Goal: Task Accomplishment & Management: Use online tool/utility

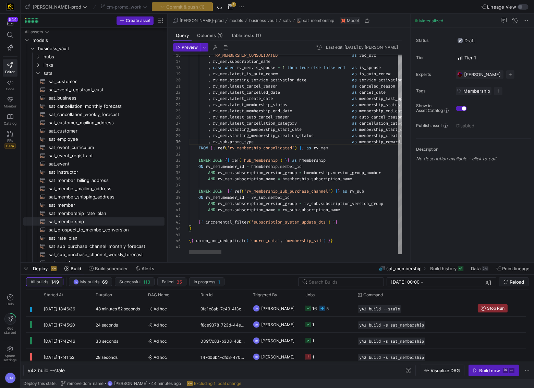
scroll to position [0, 37]
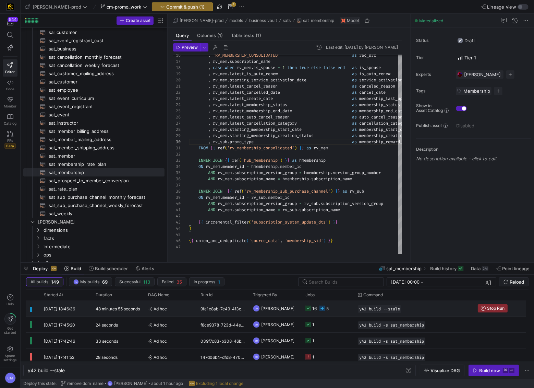
click at [216, 313] on div "9fa1e8ab-7e49-4f3c-ba5c-93224135db75" at bounding box center [223, 308] width 52 height 16
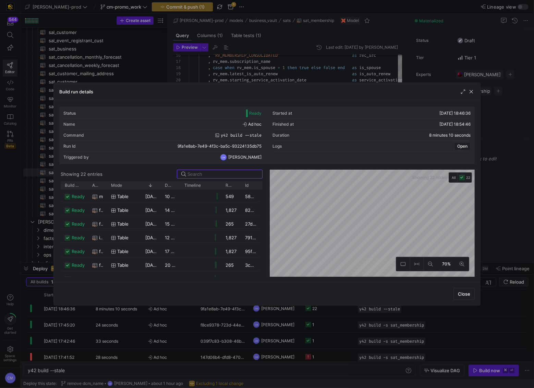
click at [280, 78] on div at bounding box center [267, 194] width 534 height 388
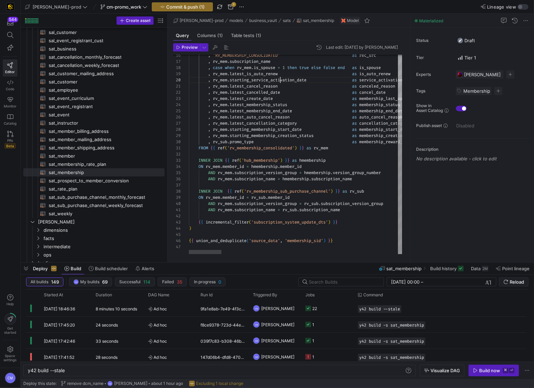
click at [107, 8] on span "cm-promo_work" at bounding box center [124, 6] width 35 height 5
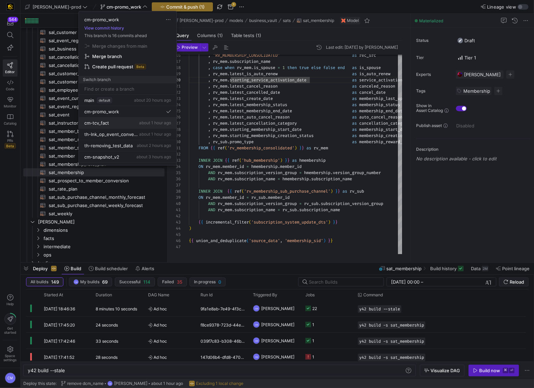
click at [130, 122] on div "cm-tcv_fact about 1 hour ago" at bounding box center [127, 122] width 87 height 5
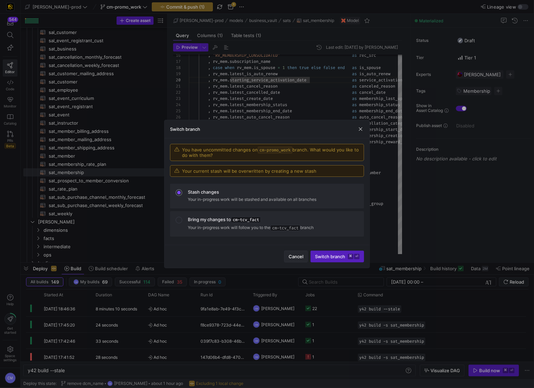
click at [291, 254] on span "Cancel" at bounding box center [296, 256] width 15 height 5
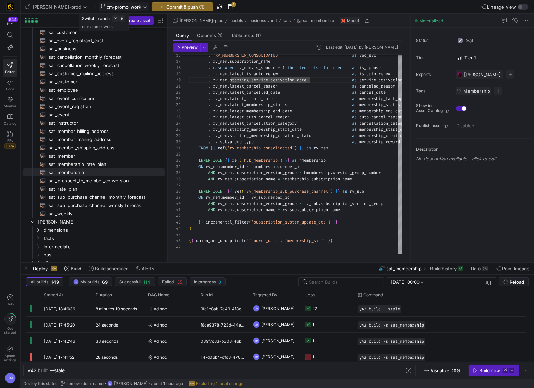
click at [124, 9] on span "cm-promo_work" at bounding box center [124, 6] width 47 height 5
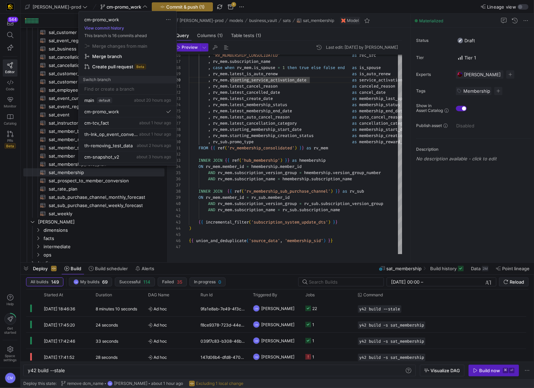
click at [140, 7] on div at bounding box center [267, 194] width 534 height 388
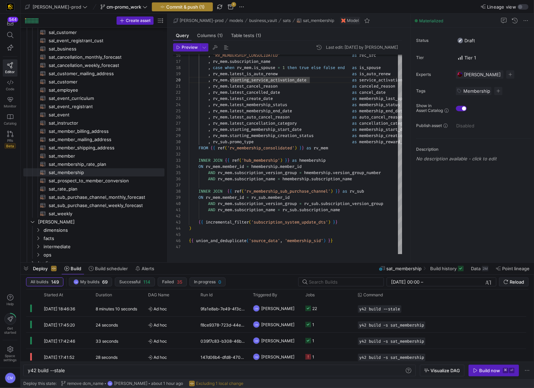
click at [160, 7] on icon "button" at bounding box center [162, 6] width 5 height 5
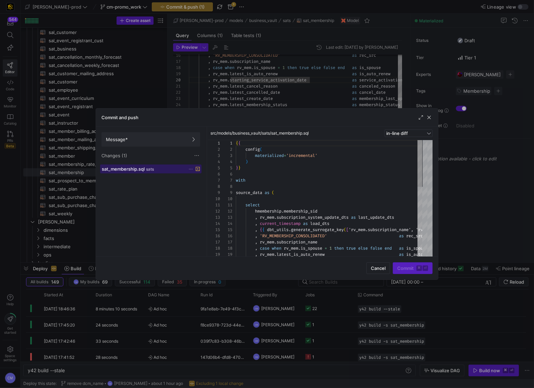
scroll to position [62, 0]
click at [160, 166] on div "sat_membership.sql sats" at bounding box center [143, 168] width 83 height 5
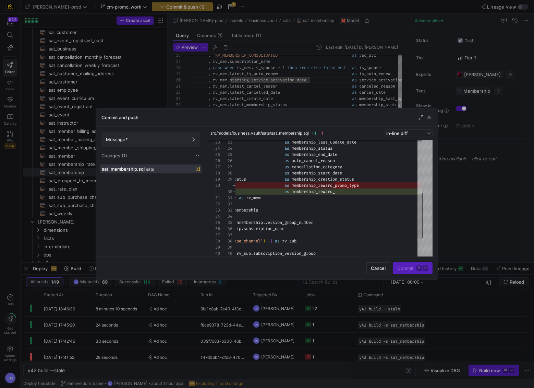
click at [363, 88] on div at bounding box center [267, 194] width 534 height 388
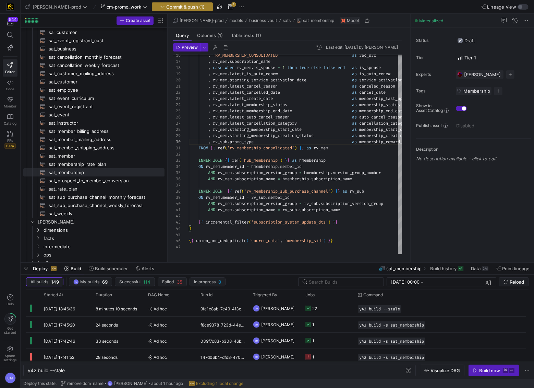
type textarea ", rv_mem.latest_auto_cancel_reason as auto_cancel_reason , rv_mem.latest_cancel…"
click at [184, 9] on span "button" at bounding box center [182, 7] width 60 height 8
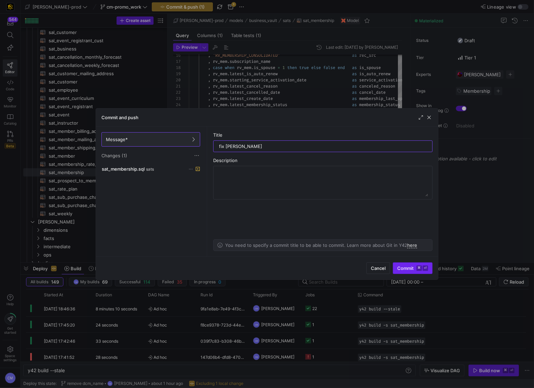
type input "fix [PERSON_NAME]"
click at [393, 262] on span "submit" at bounding box center [412, 267] width 39 height 11
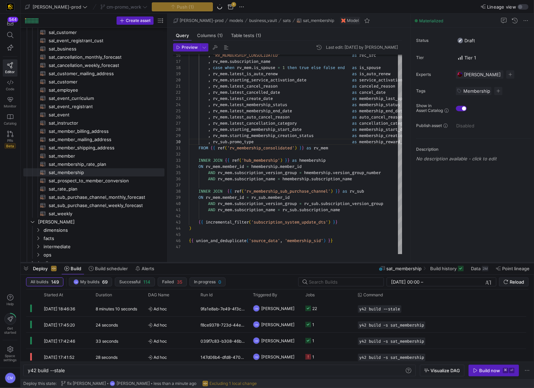
click at [400, 263] on div at bounding box center [278, 262] width 514 height 3
type textarea "AND rv_mem.subscription_name = rv_sub.subscription_name {{ incremental_filter('…"
click at [490, 373] on div "Build now" at bounding box center [490, 369] width 21 height 5
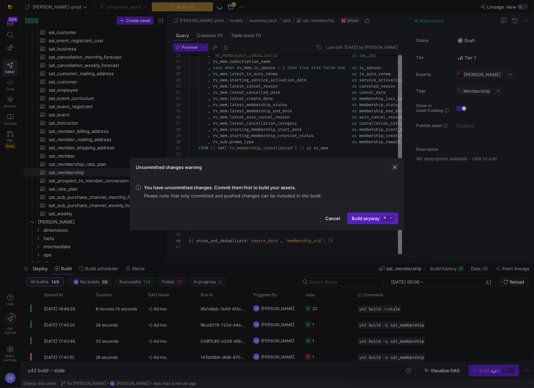
click at [392, 168] on span "button" at bounding box center [395, 167] width 7 height 7
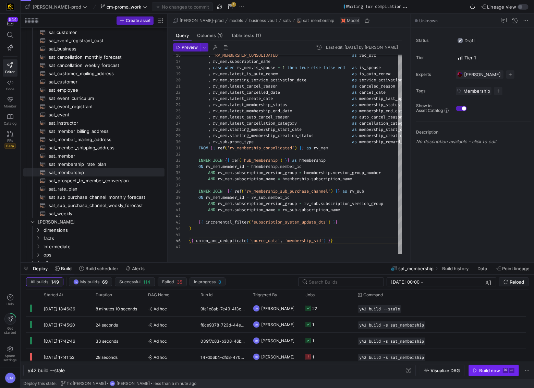
click at [485, 367] on div "Build now" at bounding box center [490, 369] width 21 height 5
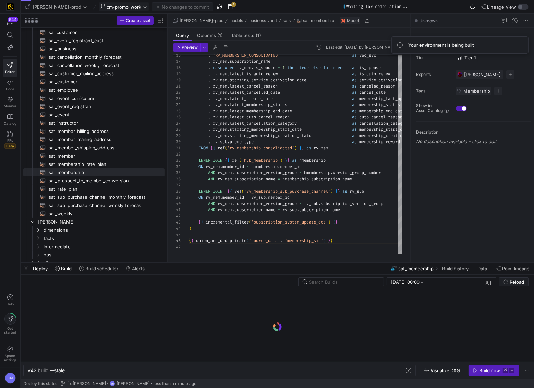
click at [107, 7] on span "cm-promo_work" at bounding box center [124, 6] width 35 height 5
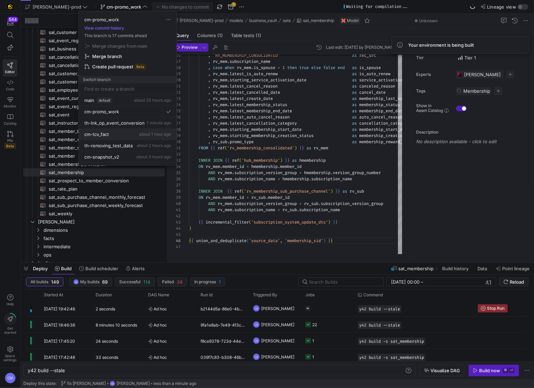
click at [132, 133] on div "cm-tcv_fact about 1 hour ago" at bounding box center [127, 133] width 87 height 5
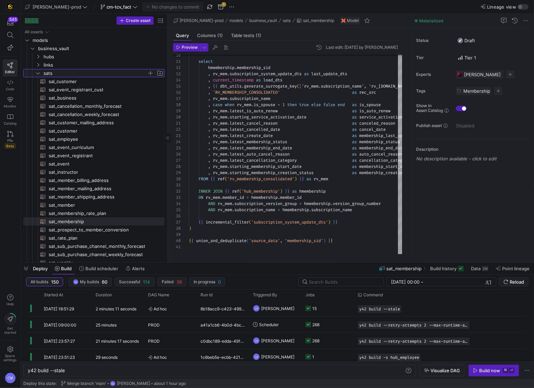
click at [66, 70] on span "sats" at bounding box center [96, 73] width 104 height 8
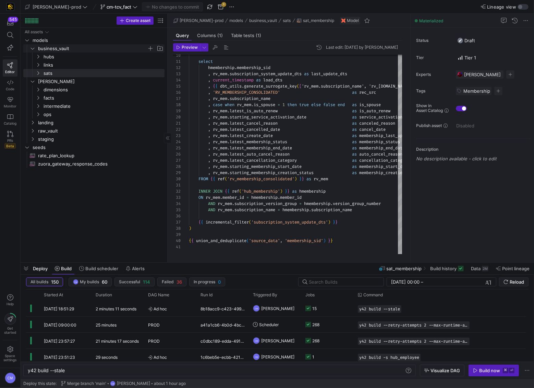
click at [64, 46] on span "business_vault" at bounding box center [92, 49] width 109 height 8
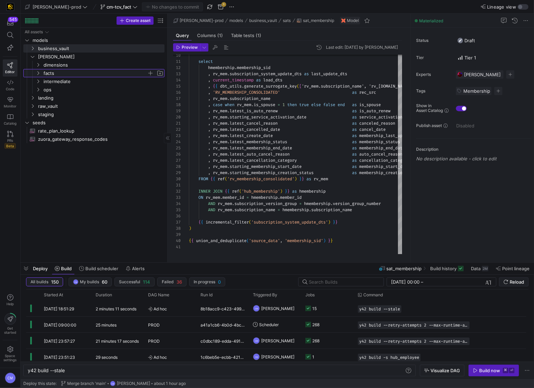
click at [70, 74] on span "facts" at bounding box center [96, 73] width 104 height 8
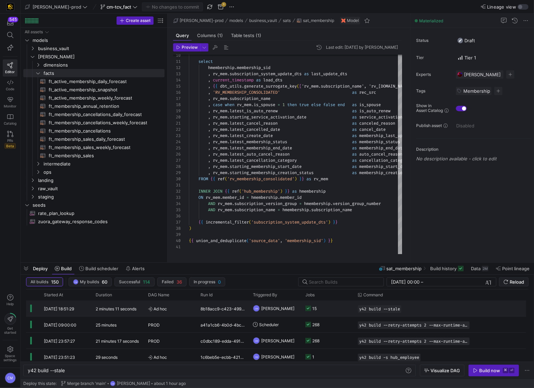
click at [266, 305] on span "[PERSON_NAME]" at bounding box center [277, 308] width 33 height 16
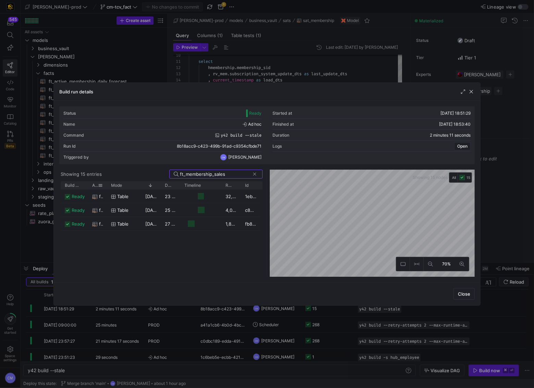
type input "ft_membership_sales"
drag, startPoint x: 106, startPoint y: 185, endPoint x: 184, endPoint y: 208, distance: 81.3
click at [204, 192] on div "Build status Asset Mode 1" at bounding box center [162, 228] width 202 height 95
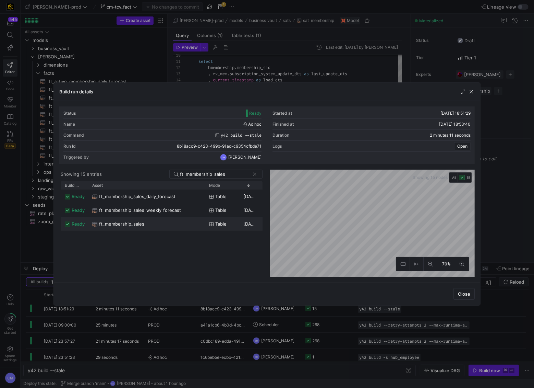
click at [164, 222] on div "ft_membership_sales" at bounding box center [146, 223] width 109 height 13
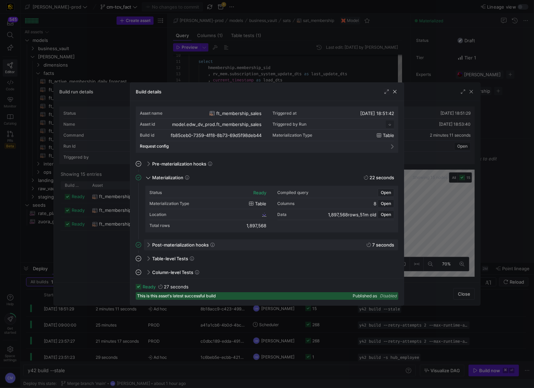
scroll to position [62, 0]
click at [302, 85] on div "Build details" at bounding box center [267, 92] width 274 height 18
click at [294, 71] on div at bounding box center [267, 194] width 534 height 388
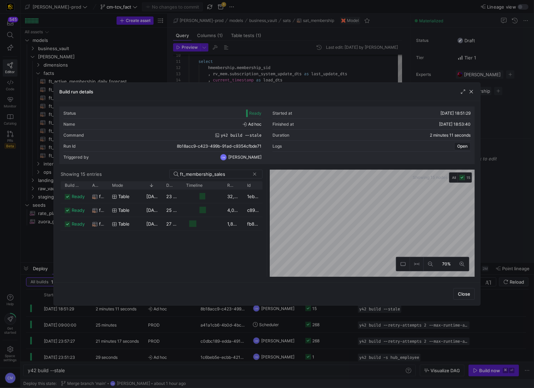
click at [294, 71] on div at bounding box center [267, 194] width 534 height 388
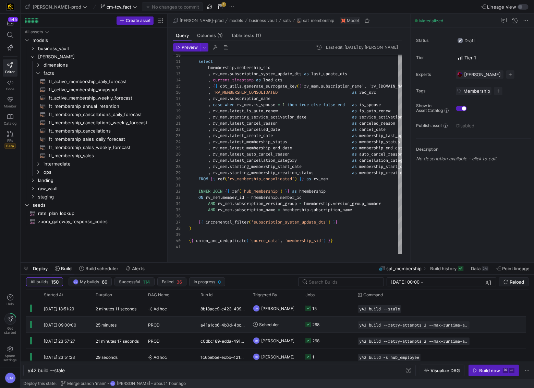
click at [347, 323] on y42-job-status-cell-renderer "268" at bounding box center [328, 324] width 44 height 15
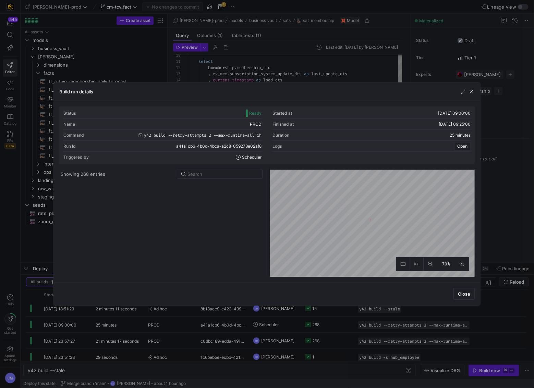
click at [217, 176] on input at bounding box center [223, 173] width 71 height 5
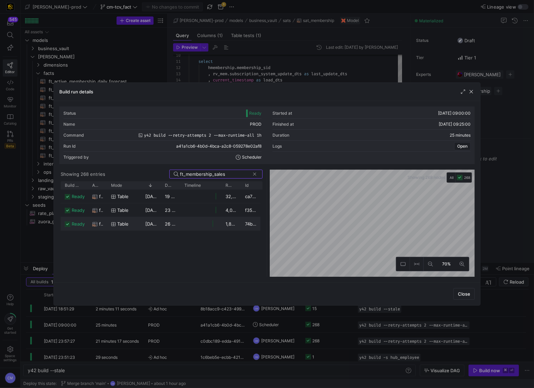
type input "ft_membership_sales"
click at [127, 224] on span "table" at bounding box center [122, 223] width 11 height 13
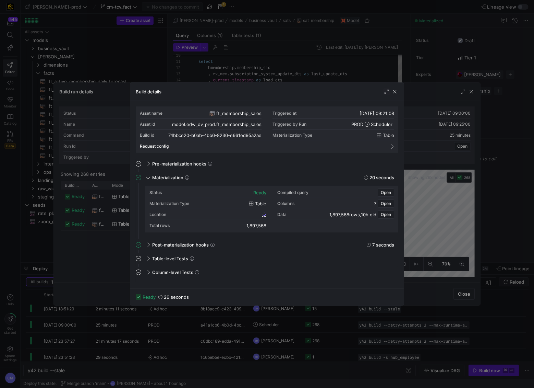
click at [237, 73] on div at bounding box center [267, 194] width 534 height 388
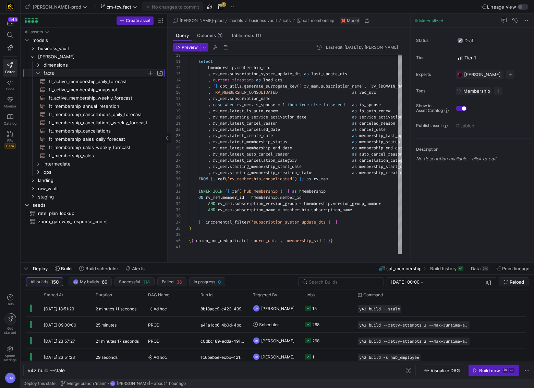
click at [98, 73] on span "facts" at bounding box center [96, 73] width 104 height 8
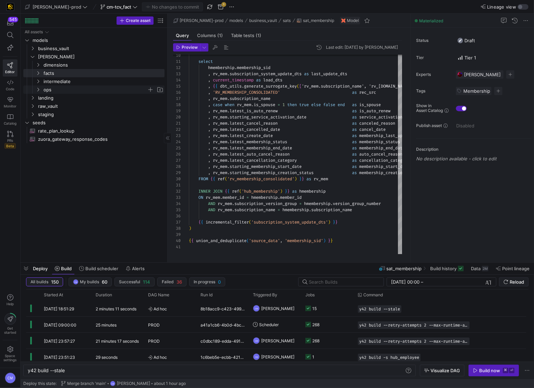
click at [64, 87] on span "ops" at bounding box center [96, 90] width 104 height 8
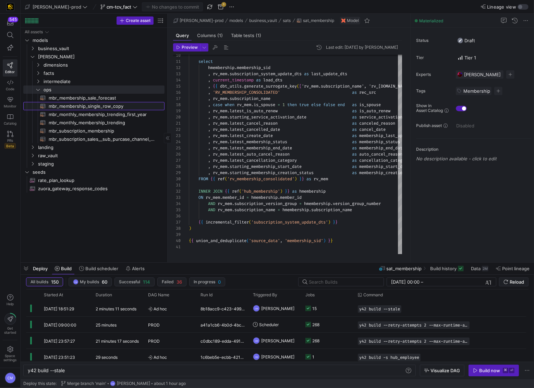
click at [103, 104] on span "mbr_membership_single_row_copy​​​​​​​​​​" at bounding box center [103, 106] width 108 height 8
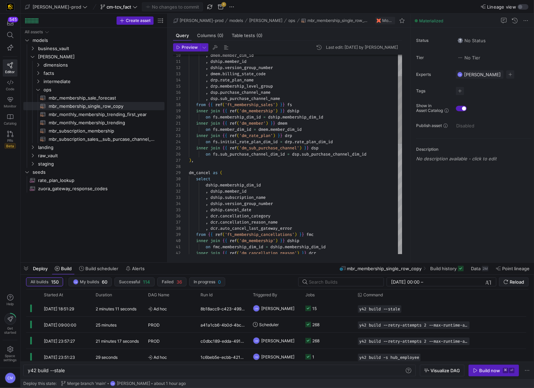
type textarea "inner join {{ ref('dm_member') }} dmem on fs.member_dim_id = dmem.member_dim_id…"
click at [253, 158] on div ", dmem . member_dim_id , dship . member_id , dship . version_group_number , dme…" at bounding box center [296, 284] width 214 height 586
type textarea "a"
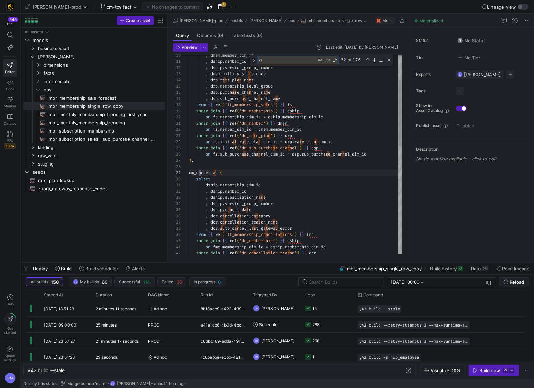
type textarea "dship.membership_dim_id , dship.member_id , dship.subscription_name , dship.ver…"
type textarea "amm"
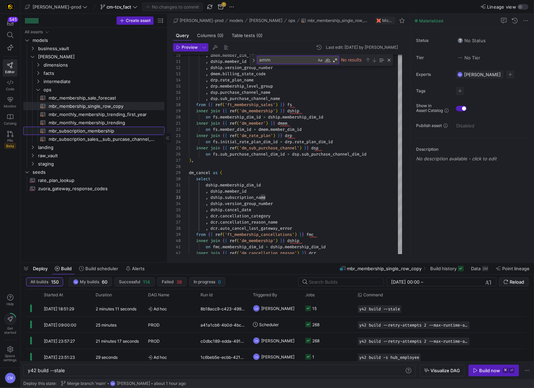
click at [142, 130] on span "mbr_subscription_membership​​​​​​​​​​" at bounding box center [103, 131] width 108 height 8
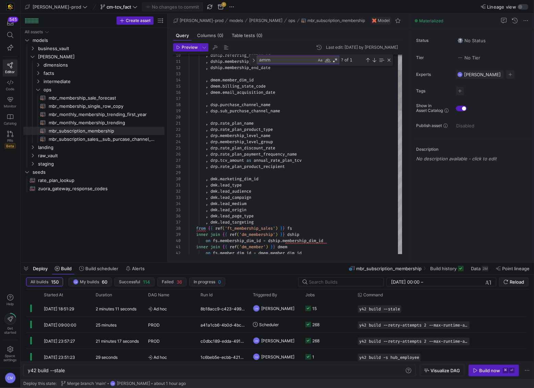
type textarea ", drp.rate_plan_name , drp.rate_plan_product_type , drp.membership_level_name ,…"
type textarea "am"
type textarea ", membership_status as subscription_status , rate_plan_name as starting_rate_pl…"
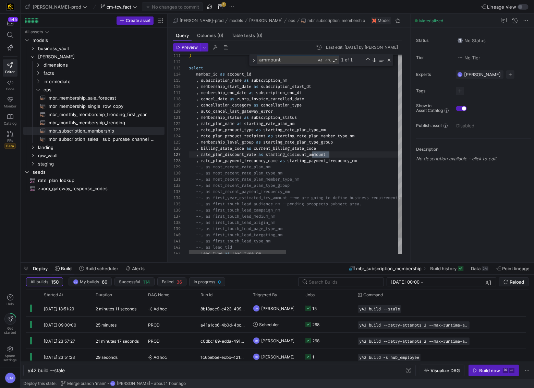
scroll to position [62, 141]
type textarea "ammount"
type textarea ", membership_status as subscription_status , rate_plan_name as starting_rate_pl…"
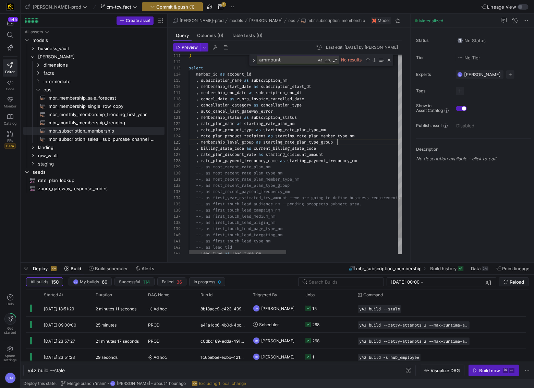
scroll to position [24, 148]
click at [389, 62] on div "Close (Escape)" at bounding box center [389, 59] width 5 height 5
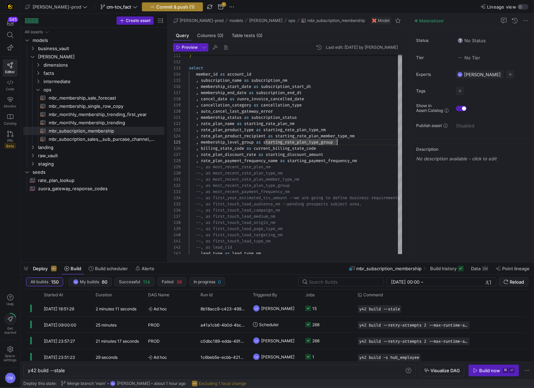
click at [156, 7] on span "Commit & push (1)" at bounding box center [175, 6] width 38 height 5
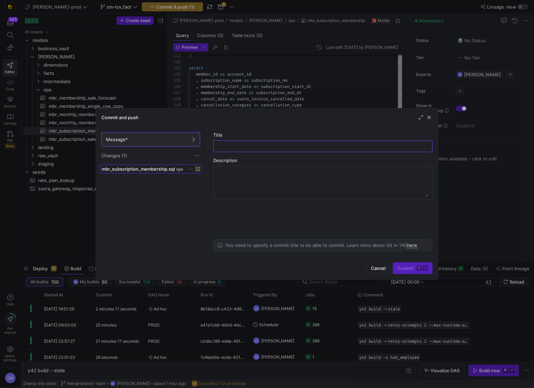
click at [157, 170] on span "mbr_subscription_membership.sql" at bounding box center [138, 168] width 73 height 5
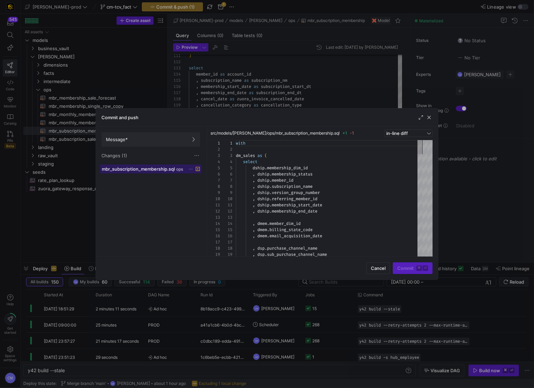
scroll to position [62, 0]
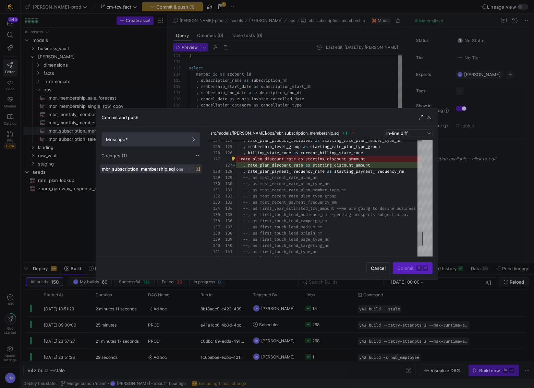
click at [161, 139] on span "Message*" at bounding box center [151, 139] width 90 height 5
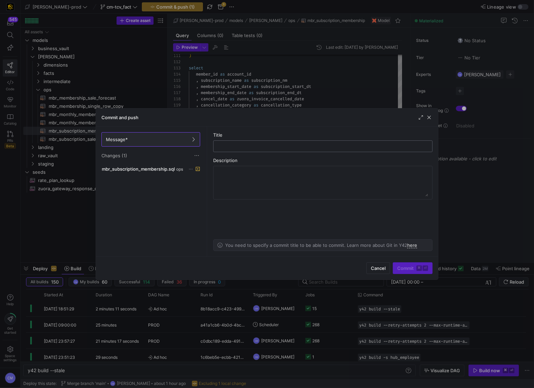
drag, startPoint x: 231, startPoint y: 152, endPoint x: 232, endPoint y: 148, distance: 3.6
click at [231, 151] on div at bounding box center [323, 146] width 220 height 12
click at [231, 148] on input "text" at bounding box center [323, 145] width 208 height 5
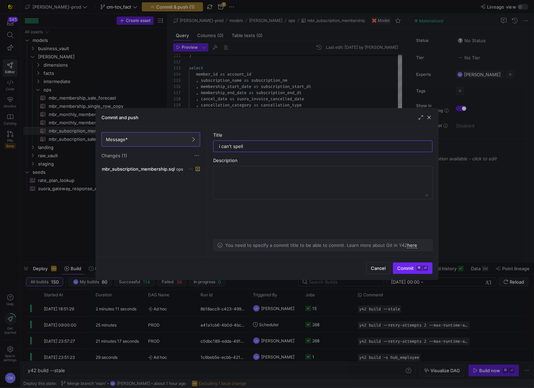
type input "i can't spell"
click at [403, 269] on span "Commit ⌘ ⏎" at bounding box center [413, 267] width 31 height 5
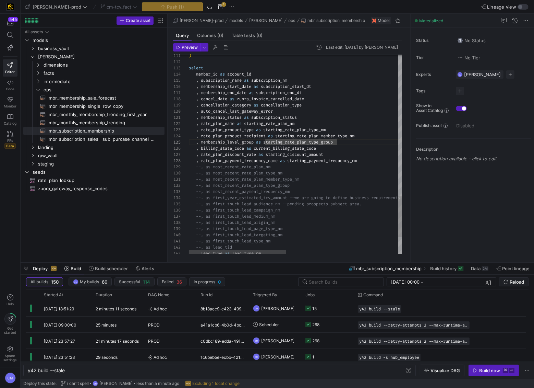
type textarea "--, as most_recent_rate_plan_member_type_nm --, as most_recent_rate_plan_type_g…"
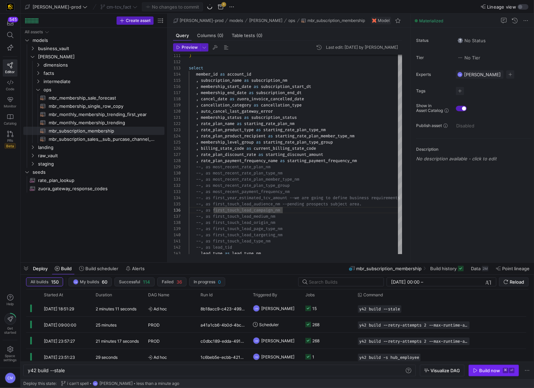
click at [475, 374] on span "button" at bounding box center [494, 370] width 50 height 11
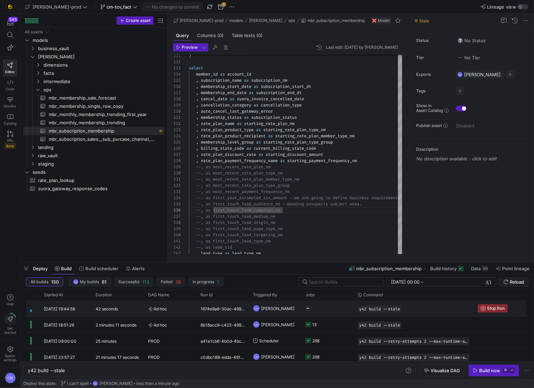
click at [313, 314] on y42-job-status-cell-renderer at bounding box center [328, 308] width 44 height 15
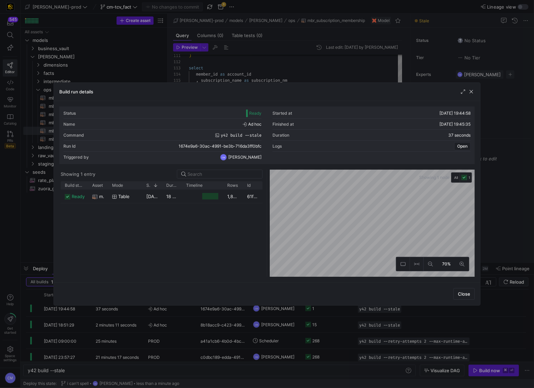
click at [304, 318] on div at bounding box center [267, 194] width 534 height 388
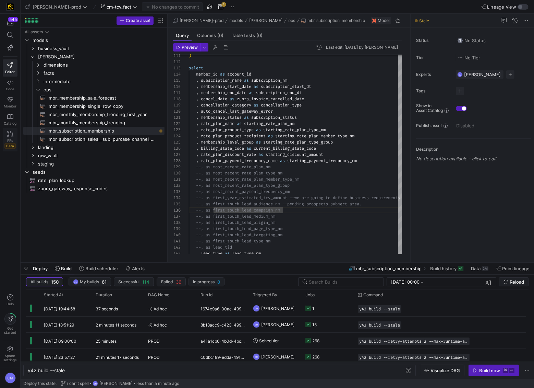
click at [13, 138] on span "PRs" at bounding box center [10, 140] width 6 height 4
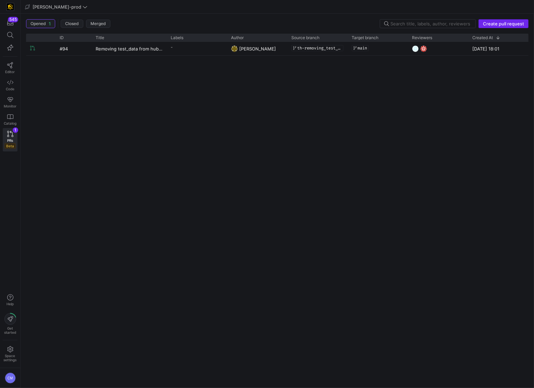
click at [490, 23] on span "Create pull request" at bounding box center [503, 23] width 41 height 5
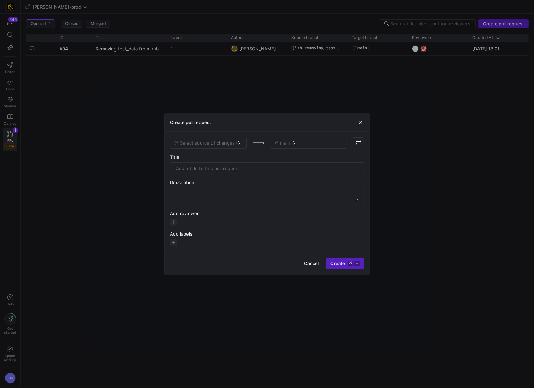
click at [230, 144] on div "Select source of changes" at bounding box center [208, 143] width 77 height 12
click at [230, 144] on span "Select source of changes" at bounding box center [207, 142] width 55 height 5
type input "cm-tcv"
click at [215, 148] on div "cm-tcv" at bounding box center [205, 143] width 60 height 11
click at [214, 151] on div "Select source of changes main Title Description Add reviewers Add labels" at bounding box center [267, 191] width 194 height 109
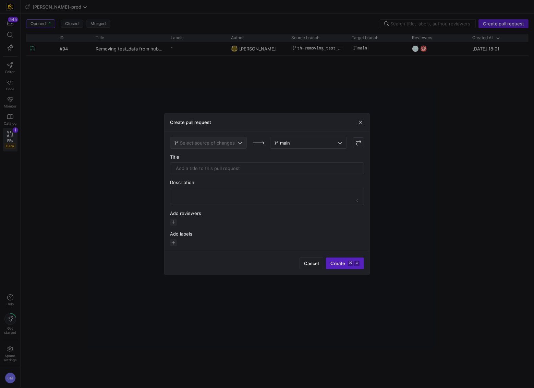
click at [213, 146] on span at bounding box center [208, 142] width 76 height 11
type input "cm-tcv"
click at [200, 158] on button "cm-tcv_fact" at bounding box center [208, 154] width 77 height 11
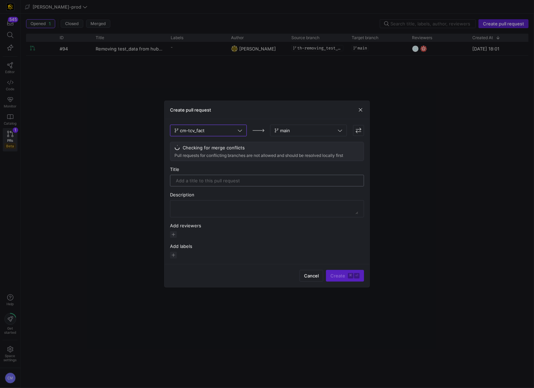
click at [190, 178] on input "text" at bounding box center [267, 180] width 183 height 5
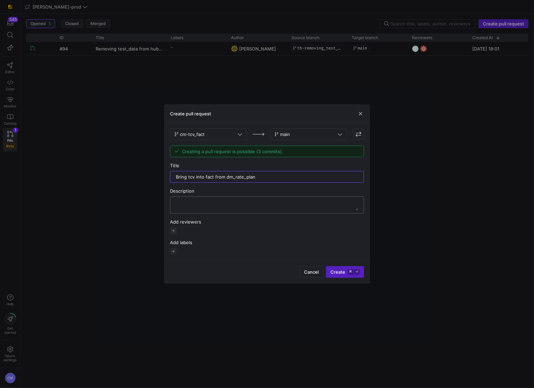
type input "Bring tcv into fact from dm_rate_plan"
click at [198, 204] on textarea at bounding box center [267, 204] width 183 height 11
paste textarea "Bring tcv into fact from dm_rate_plan"
type textarea "Bring tcv into fact from dm_rate_plan"
click at [173, 230] on span "button" at bounding box center [173, 230] width 7 height 7
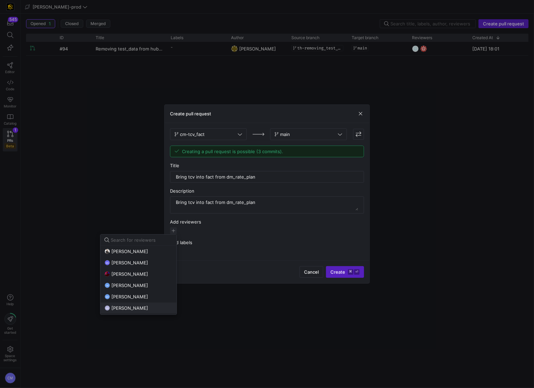
click at [139, 305] on span "[PERSON_NAME]" at bounding box center [129, 307] width 37 height 5
click at [143, 284] on span "[PERSON_NAME]" at bounding box center [129, 284] width 37 height 5
click at [212, 264] on div at bounding box center [267, 194] width 534 height 388
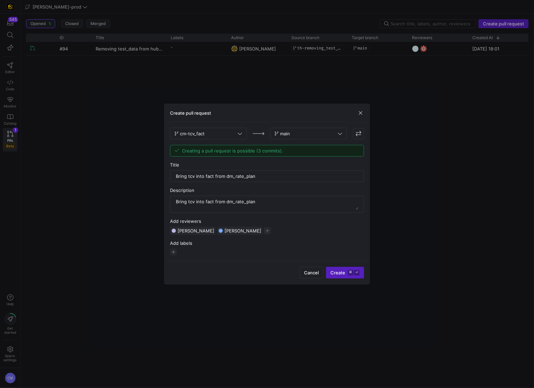
click at [346, 272] on span "Create ⌘ ⏎" at bounding box center [345, 272] width 29 height 5
click at [362, 114] on span "button" at bounding box center [360, 112] width 7 height 7
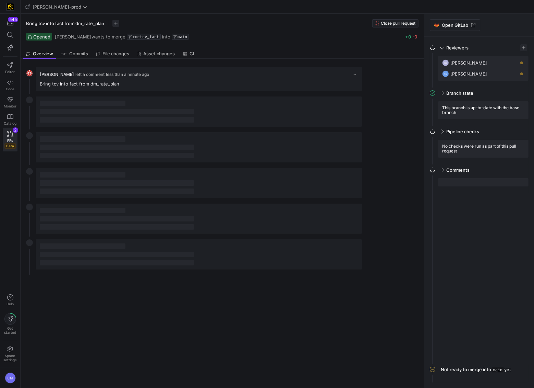
click at [295, 48] on div "Bring tcv into fact from dm_rate_plan Close pull request Opened [PERSON_NAME] w…" at bounding box center [223, 31] width 404 height 35
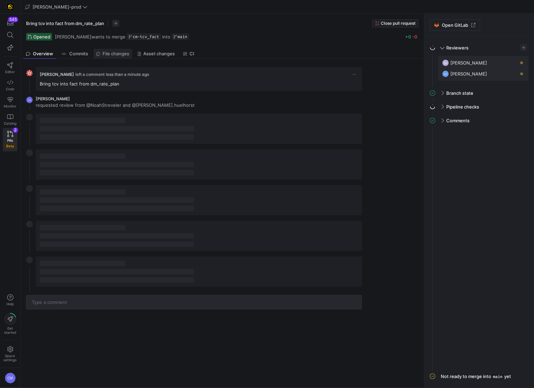
click at [113, 52] on span "File changes" at bounding box center [116, 53] width 27 height 4
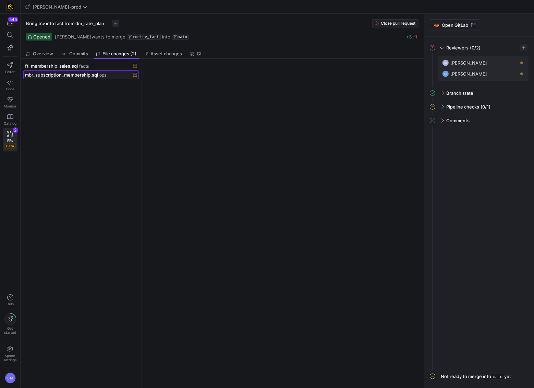
click at [95, 77] on span "mbr_subscription_membership.sql" at bounding box center [61, 74] width 73 height 5
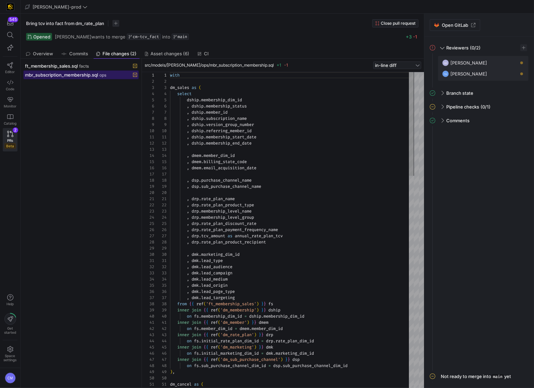
scroll to position [62, 0]
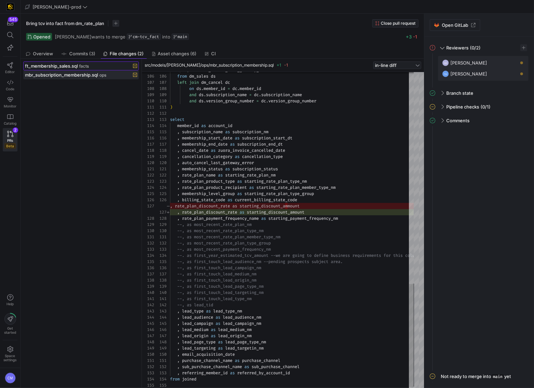
click at [82, 62] on span at bounding box center [81, 66] width 115 height 8
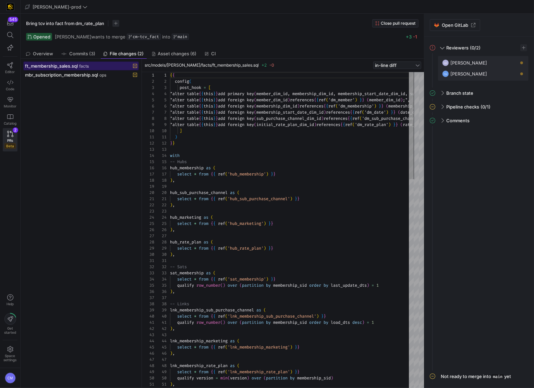
scroll to position [37, 0]
click at [12, 66] on icon at bounding box center [10, 65] width 6 height 6
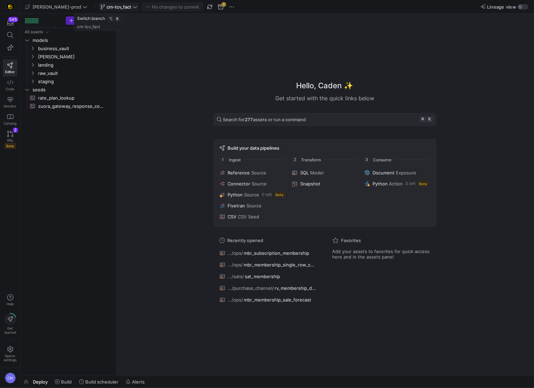
click at [110, 9] on span "cm-tcv_fact" at bounding box center [119, 6] width 25 height 5
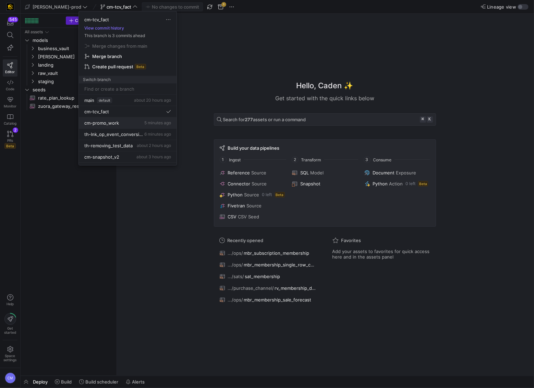
click at [137, 121] on div "cm-promo_work 5 minutes ago" at bounding box center [127, 122] width 87 height 5
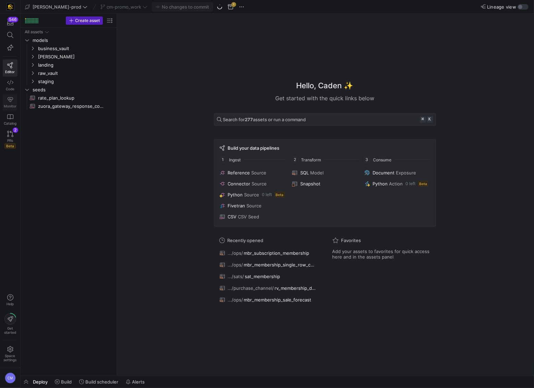
click at [8, 98] on icon at bounding box center [10, 99] width 6 height 6
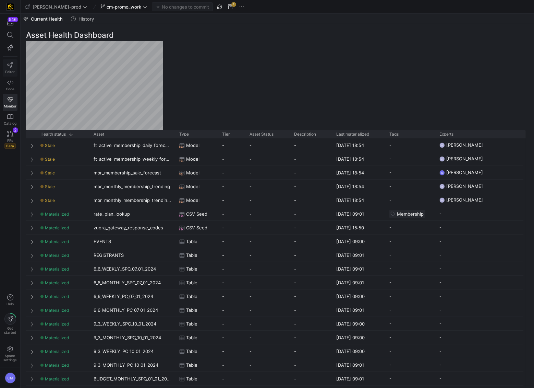
click at [11, 72] on span "Editor" at bounding box center [10, 72] width 10 height 4
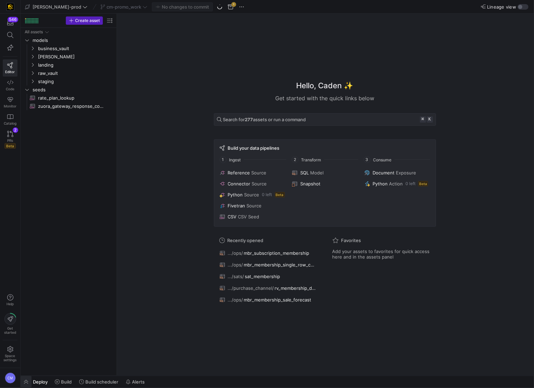
click at [27, 380] on span "button" at bounding box center [26, 382] width 11 height 12
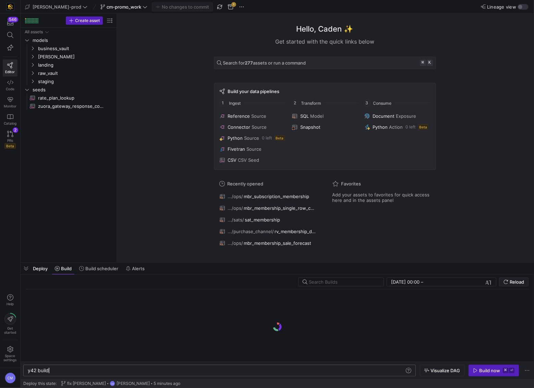
click at [351, 368] on div "y42 build" at bounding box center [216, 369] width 377 height 5
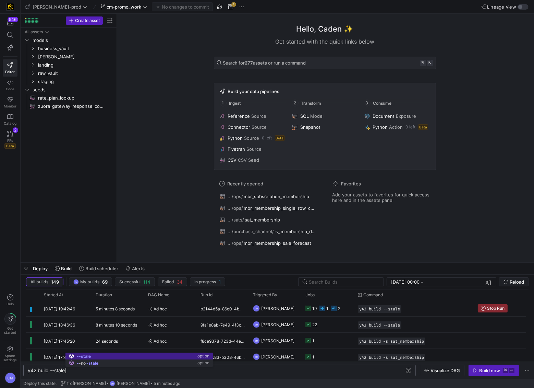
scroll to position [0, 37]
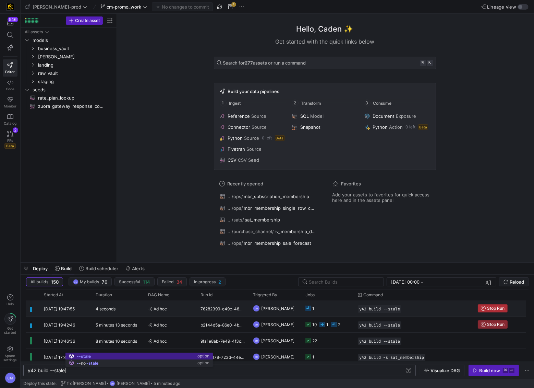
type textarea "y42 build --stale"
click at [482, 306] on icon "button" at bounding box center [483, 308] width 5 height 5
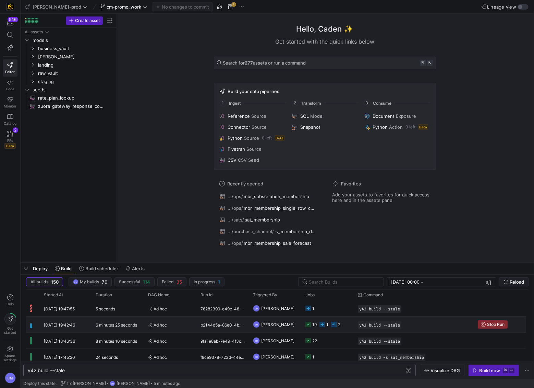
click at [419, 325] on y42-orchestration-run-configuration-details "y42 build --stale" at bounding box center [414, 325] width 112 height 8
click at [419, 325] on body "546 Editor Code Monitor Catalog PRs Beta 2 Help Get started Space settings CM […" at bounding box center [267, 194] width 534 height 388
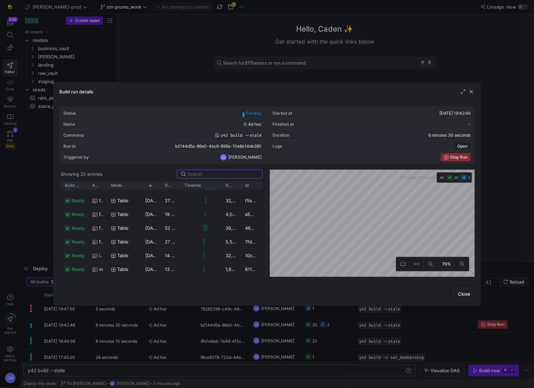
scroll to position [0, 0]
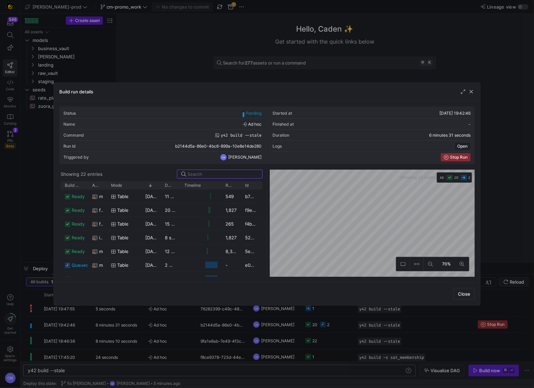
click at [316, 329] on div at bounding box center [267, 194] width 534 height 388
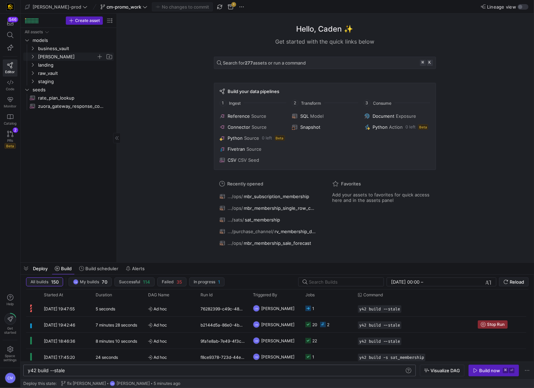
click at [63, 57] on span "[PERSON_NAME]" at bounding box center [67, 57] width 58 height 8
click at [59, 71] on span "facts" at bounding box center [70, 73] width 53 height 8
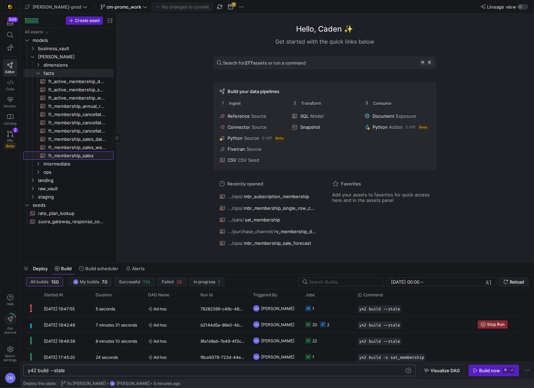
click at [90, 157] on span "ft_membership_sales​​​​​​​​​​" at bounding box center [77, 156] width 58 height 8
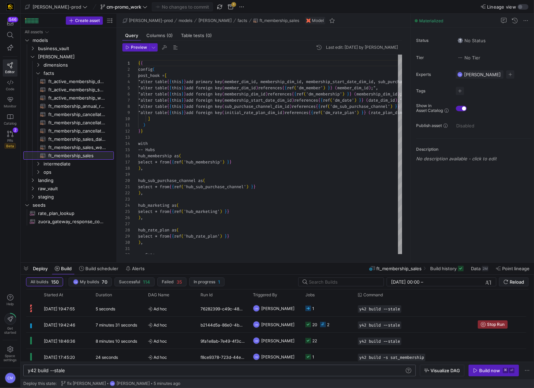
scroll to position [37, 0]
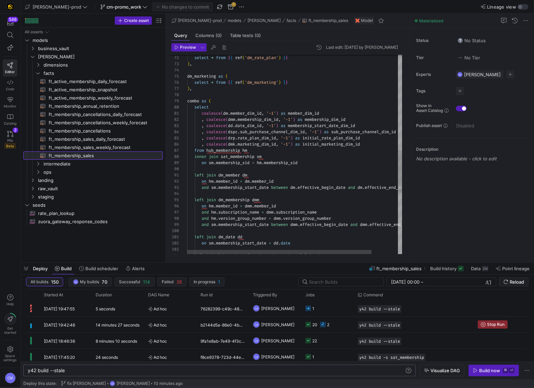
drag, startPoint x: 116, startPoint y: 82, endPoint x: 165, endPoint y: 82, distance: 49.1
click at [138, 86] on span "ft_active_membership_snapshot​​​​​​​​​​" at bounding box center [102, 90] width 106 height 8
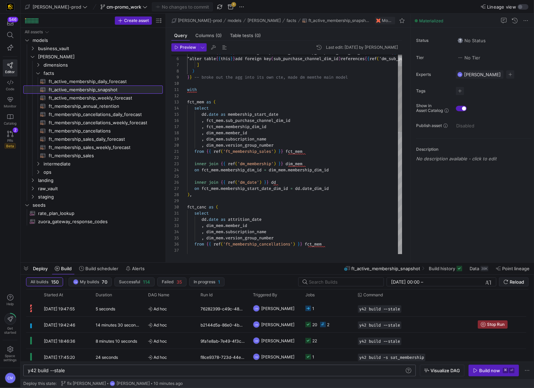
scroll to position [49, 0]
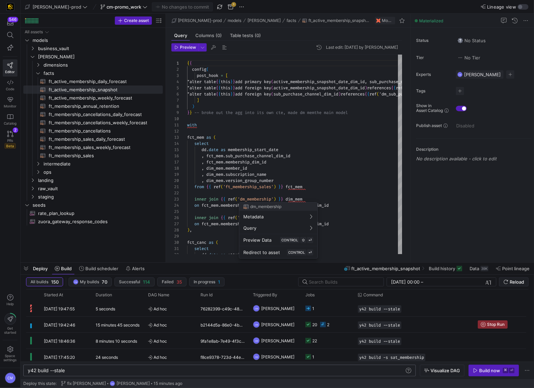
click at [325, 171] on div at bounding box center [267, 194] width 534 height 388
click at [329, 136] on div "dd . date as attrition_date select fct_canc as ( ) , on fct_mem . membership_st…" at bounding box center [384, 359] width 395 height 609
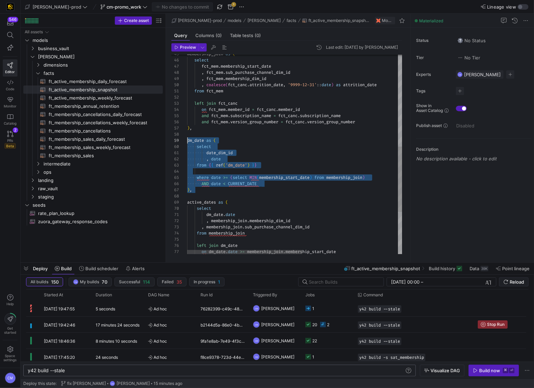
scroll to position [49, 0]
drag, startPoint x: 224, startPoint y: 188, endPoint x: 177, endPoint y: 139, distance: 67.4
click at [187, 139] on div "AND date < CURRENT_DATE ) , active_dates as ( select dm_date . date , membershi…" at bounding box center [384, 78] width 395 height 609
click at [260, 136] on div "AND date < CURRENT_DATE ) , active_dates as ( select dm_date . date , membershi…" at bounding box center [384, 78] width 395 height 609
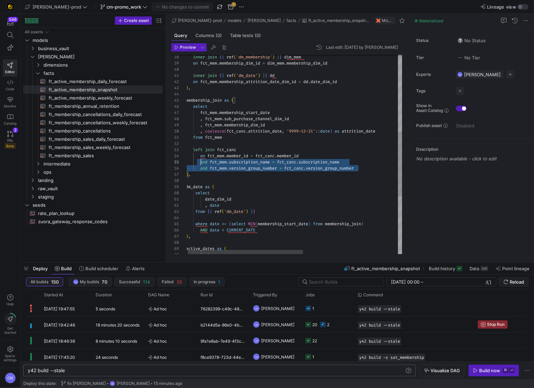
scroll to position [18, 0]
drag, startPoint x: 365, startPoint y: 168, endPoint x: 174, endPoint y: 157, distance: 191.4
click at [187, 157] on div "on fct_mem . membership_dim_id = dim_mem . membership_dim_id inner join { { ref…" at bounding box center [384, 124] width 395 height 609
click at [325, 158] on div "on fct_mem . membership_dim_id = dim_mem . membership_dim_id inner join { { ref…" at bounding box center [384, 124] width 395 height 609
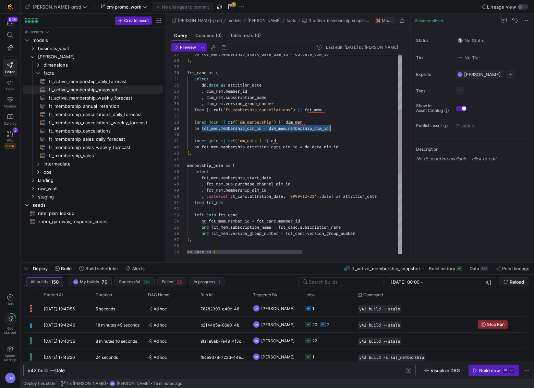
scroll to position [49, 145]
drag, startPoint x: 202, startPoint y: 128, endPoint x: 337, endPoint y: 129, distance: 134.8
click at [335, 128] on div "on fct_mem . membership_dim_id = dim_mem . membership_dim_id" at bounding box center [384, 128] width 395 height 6
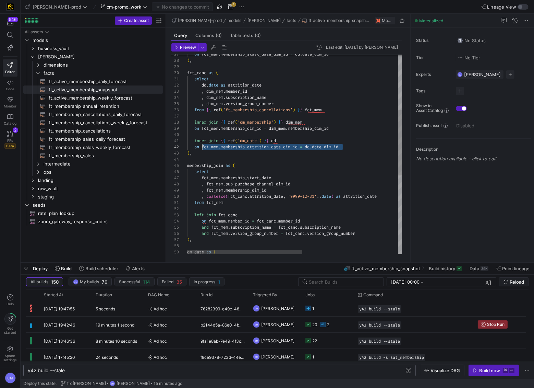
scroll to position [6, 14]
drag, startPoint x: 341, startPoint y: 146, endPoint x: 203, endPoint y: 147, distance: 137.6
click at [203, 147] on div "on fct_mem . membership_dim_id = dim_mem . membership_dim_id inner join { { ref…" at bounding box center [384, 189] width 395 height 609
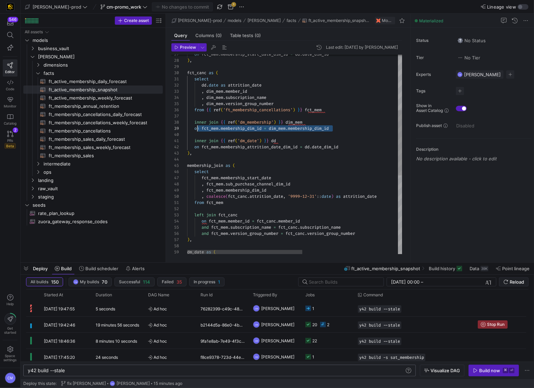
scroll to position [49, 7]
drag, startPoint x: 333, startPoint y: 127, endPoint x: 193, endPoint y: 127, distance: 140.0
click at [193, 127] on div "on fct_mem . membership_dim_id = dim_mem . membership_dim_id" at bounding box center [384, 128] width 395 height 6
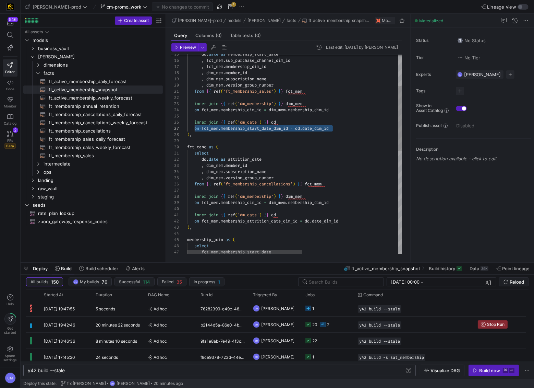
scroll to position [37, 7]
drag, startPoint x: 335, startPoint y: 128, endPoint x: 195, endPoint y: 128, distance: 140.3
click at [195, 128] on div "on fct_mem . membership_dim_id = dim_mem . membership_dim_id inner join { { ref…" at bounding box center [384, 263] width 395 height 609
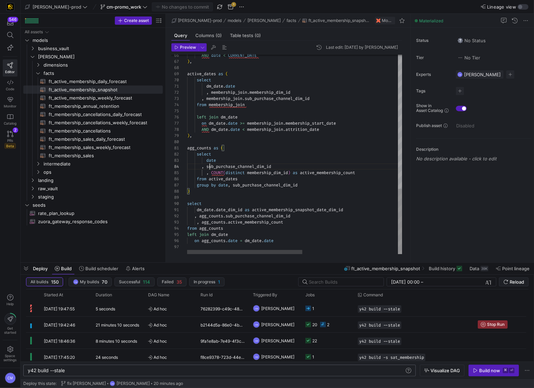
click at [221, 168] on span "sub_purchase_channel_dim_id" at bounding box center [239, 166] width 65 height 5
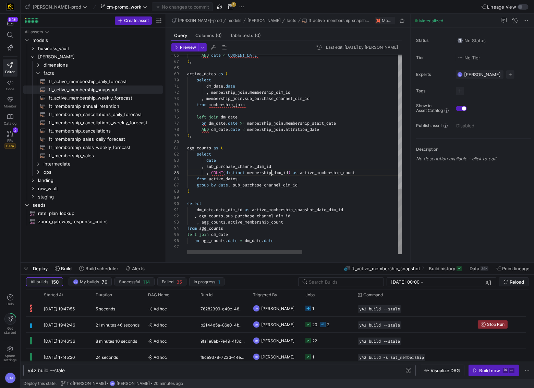
scroll to position [24, 103]
drag, startPoint x: 212, startPoint y: 172, endPoint x: 293, endPoint y: 174, distance: 81.3
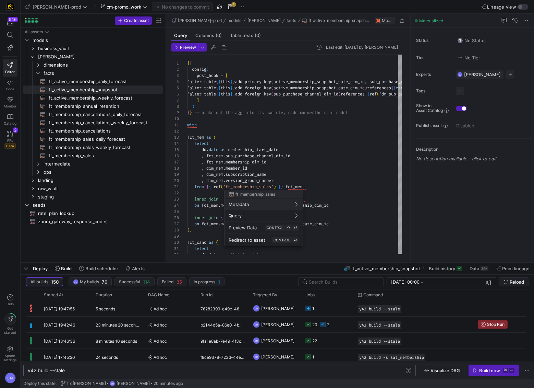
click at [309, 180] on div at bounding box center [267, 194] width 534 height 388
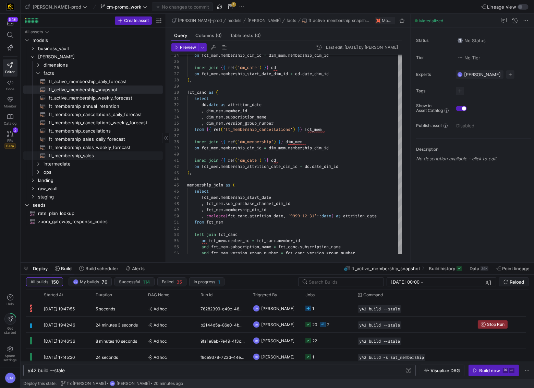
click at [88, 157] on span "ft_membership_sales​​​​​​​​​​" at bounding box center [102, 156] width 106 height 8
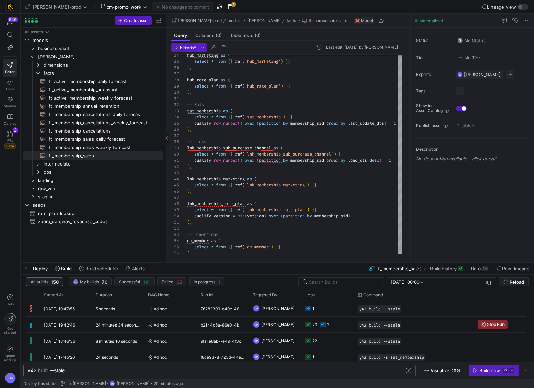
click at [118, 107] on span "ft_membership_annual_retention​​​​​​​​​​" at bounding box center [102, 106] width 106 height 8
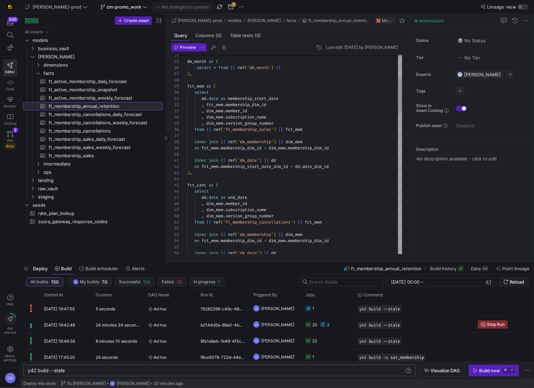
click at [118, 107] on span "ft_membership_annual_retention​​​​​​​​​​" at bounding box center [102, 106] width 106 height 8
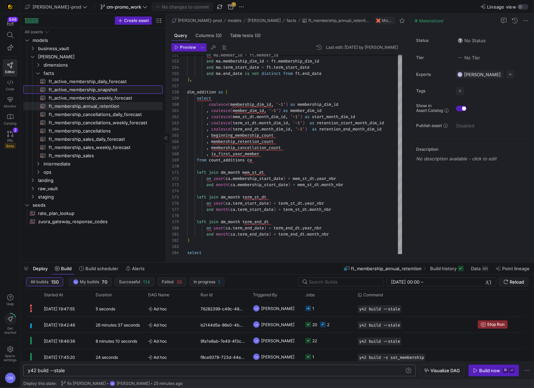
click at [93, 90] on span "ft_active_membership_snapshot​​​​​​​​​​" at bounding box center [102, 90] width 106 height 8
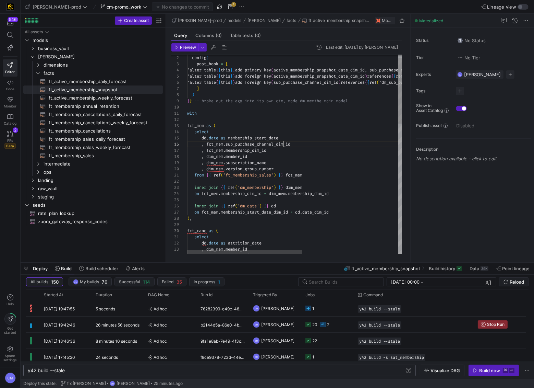
click at [284, 145] on div ", dim_mem . subscription_name , dim_mem . member_id dd . date as attrition_date…" at bounding box center [384, 347] width 395 height 609
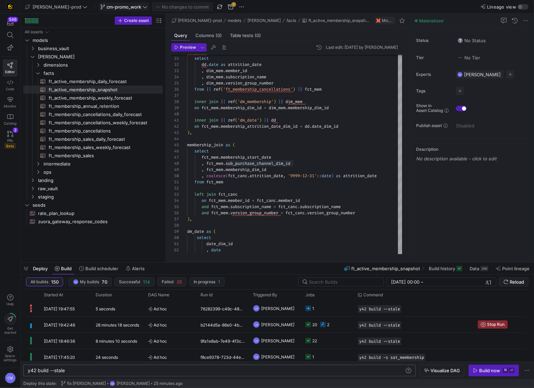
click at [107, 9] on span "cm-promo_work" at bounding box center [124, 6] width 35 height 5
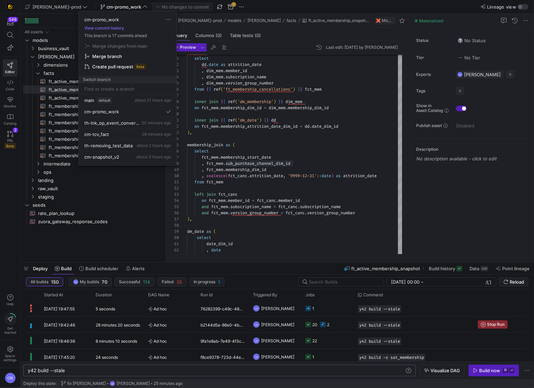
click at [275, 184] on div at bounding box center [267, 194] width 534 height 388
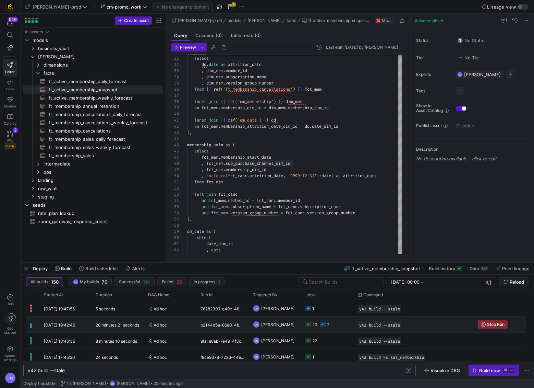
click at [351, 331] on div "20 2" at bounding box center [328, 324] width 52 height 16
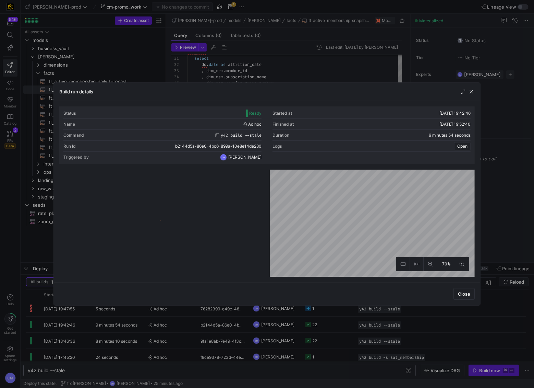
click at [351, 331] on div at bounding box center [267, 194] width 534 height 388
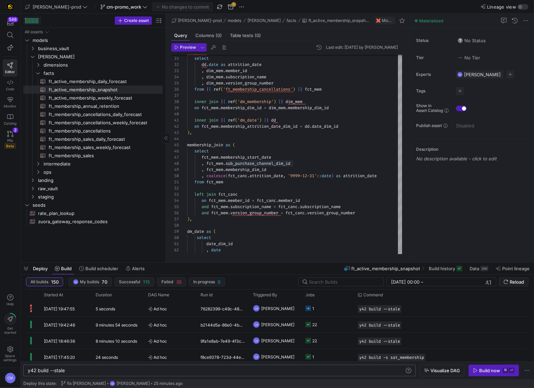
click at [33, 17] on span at bounding box center [32, 21] width 17 height 8
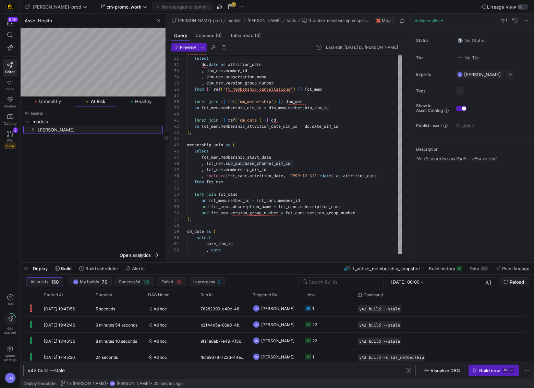
click at [66, 131] on span "[PERSON_NAME]" at bounding box center [100, 130] width 124 height 8
click at [70, 137] on span "ops" at bounding box center [103, 138] width 118 height 8
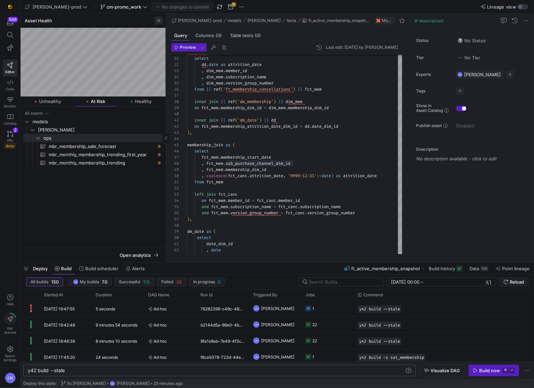
click at [160, 19] on span "button" at bounding box center [159, 20] width 8 height 8
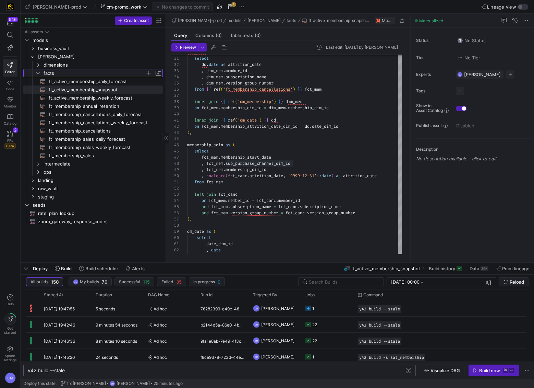
click at [51, 73] on span "facts" at bounding box center [95, 73] width 102 height 8
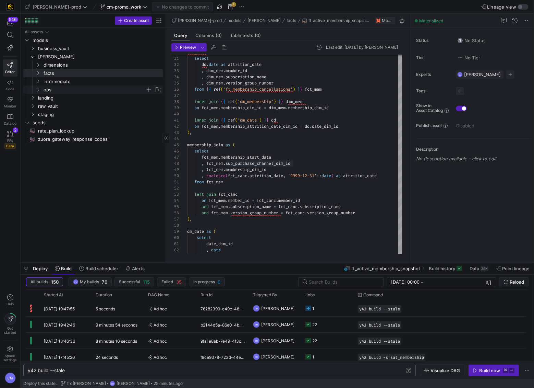
click at [60, 91] on span "ops" at bounding box center [95, 90] width 102 height 8
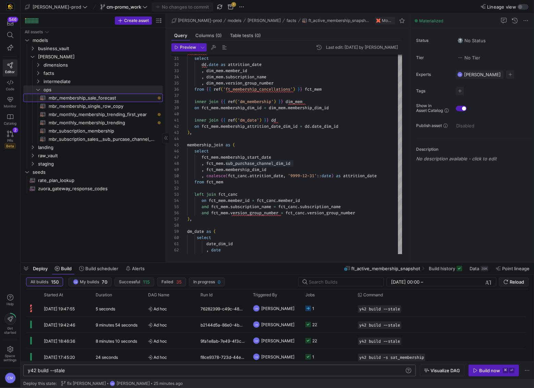
click at [118, 98] on span "mbr_membership_sale_forecast​​​​​​​​​​" at bounding box center [102, 98] width 106 height 8
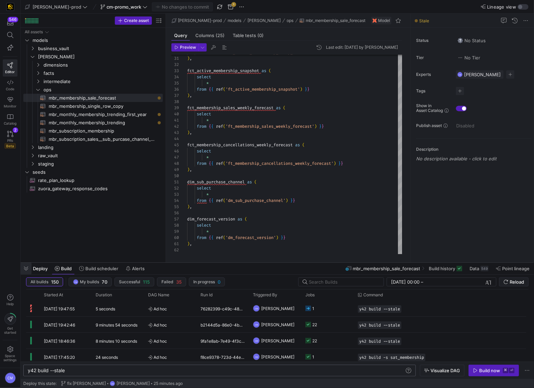
drag, startPoint x: 24, startPoint y: 268, endPoint x: 26, endPoint y: 272, distance: 4.6
click at [24, 268] on span "button" at bounding box center [26, 268] width 11 height 12
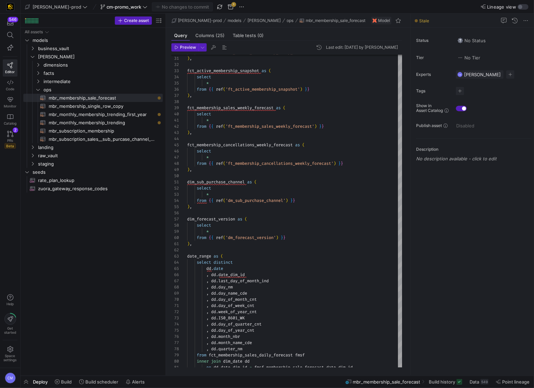
drag, startPoint x: 25, startPoint y: 379, endPoint x: 29, endPoint y: 378, distance: 3.5
click at [27, 379] on span "button" at bounding box center [26, 382] width 11 height 12
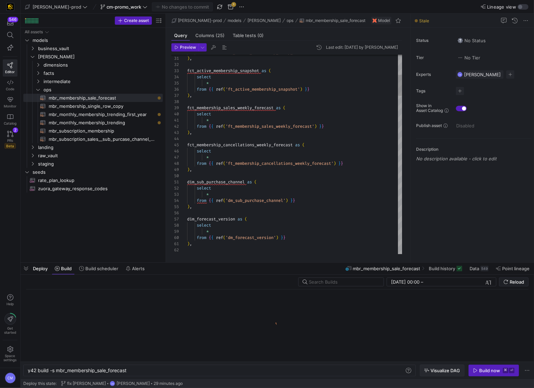
scroll to position [0, 99]
click at [475, 368] on icon "button" at bounding box center [475, 370] width 5 height 5
click at [131, 112] on span "mbr_monthly_membership_trending_first_year​​​​​​​​​​" at bounding box center [102, 114] width 106 height 8
type textarea "with dm_month as ( select * from {{ ref('dm_month') }} ), fct_membership_annual…"
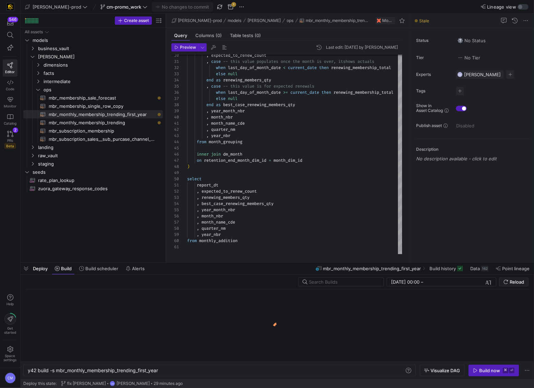
drag, startPoint x: 477, startPoint y: 366, endPoint x: 453, endPoint y: 342, distance: 34.2
click at [477, 365] on span "button" at bounding box center [494, 370] width 50 height 11
click at [116, 123] on span "mbr_monthly_membership_trending​​​​​​​​​​" at bounding box center [102, 123] width 106 height 8
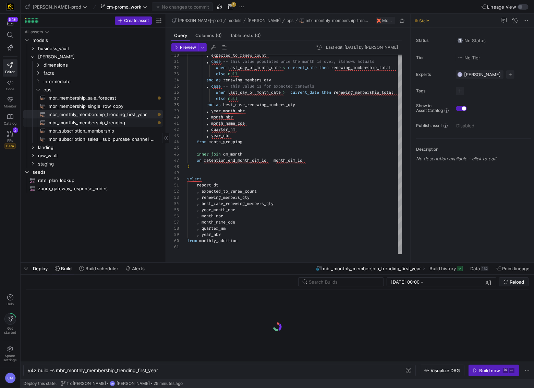
type textarea "y42 build -s mbr_monthly_membership_trending"
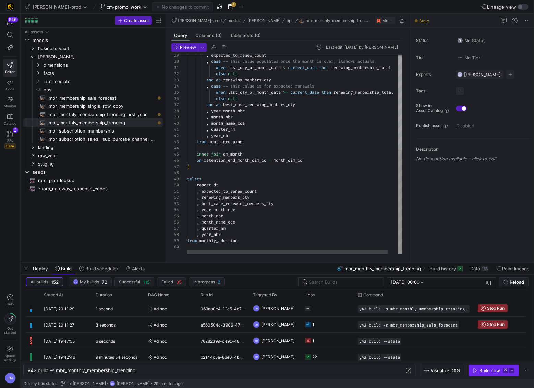
click at [496, 367] on div "Build now" at bounding box center [490, 369] width 21 height 5
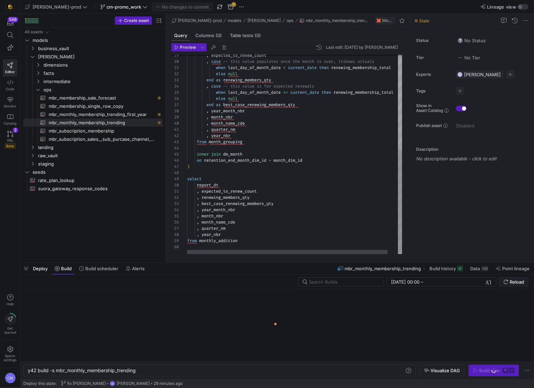
type textarea ", expected_to_renew_count , renewing_members_qty , best_case_renewing_members_q…"
click at [349, 200] on div ", best_case_renewing_members_qty" at bounding box center [300, 203] width 227 height 6
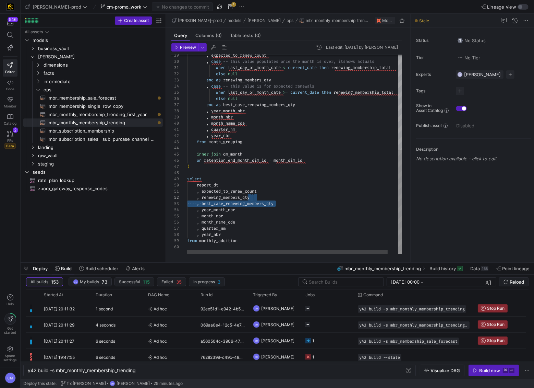
scroll to position [6, 64]
click at [350, 200] on div ", expected_to_renew_count , case -- this value populates once the month is over…" at bounding box center [300, 64] width 227 height 380
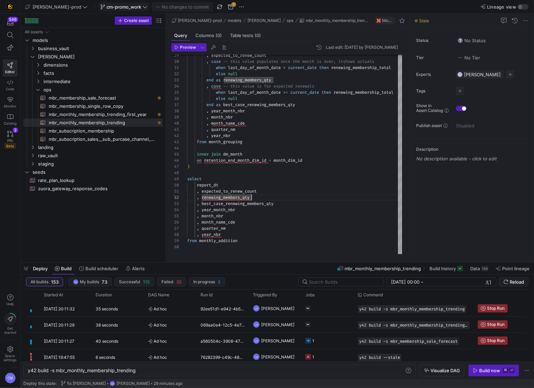
click at [107, 7] on span "cm-promo_work" at bounding box center [124, 6] width 35 height 5
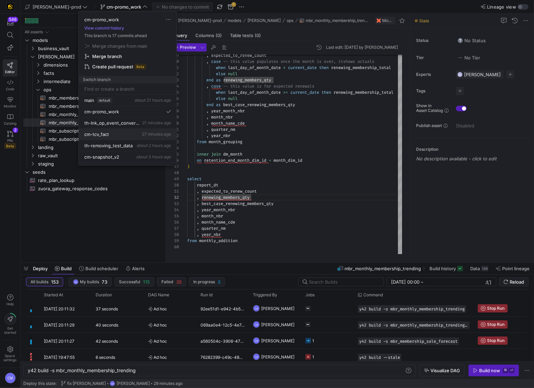
scroll to position [5, 0]
click at [132, 149] on div "cm-snapshot_v2 about 3 hours ago" at bounding box center [127, 151] width 87 height 5
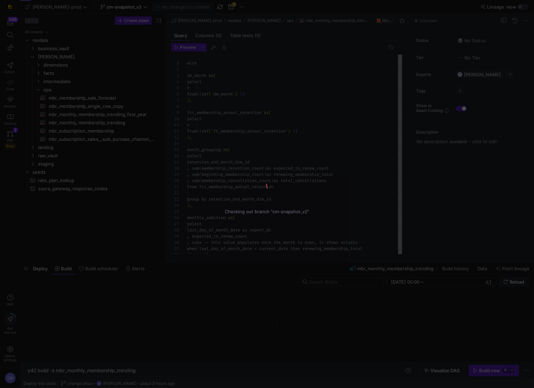
scroll to position [62, 0]
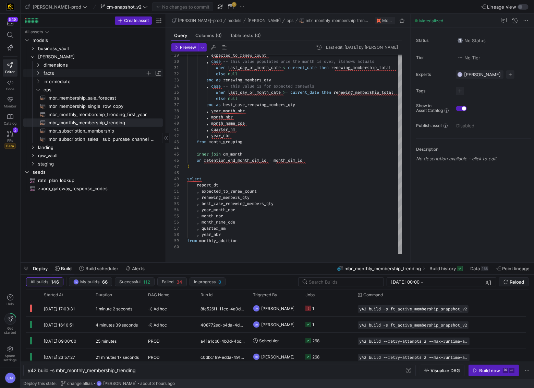
click at [73, 74] on span "facts" at bounding box center [95, 73] width 102 height 8
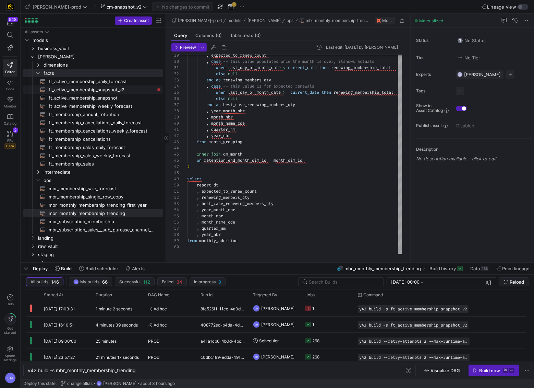
click at [119, 87] on span "ft_active_membership_snapshot_v2​​​​​​​​​​" at bounding box center [102, 90] width 106 height 8
type textarea "y42 build -s ft_active_membership_snapshot_v2"
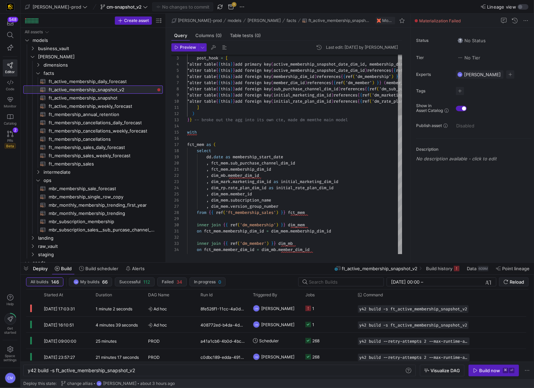
scroll to position [37, 0]
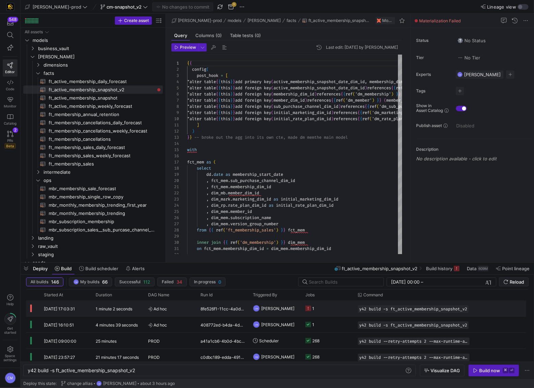
click at [351, 306] on div "1" at bounding box center [328, 308] width 52 height 16
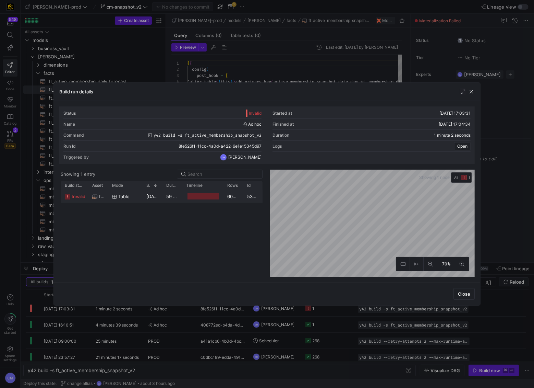
click at [208, 194] on div at bounding box center [204, 196] width 32 height 7
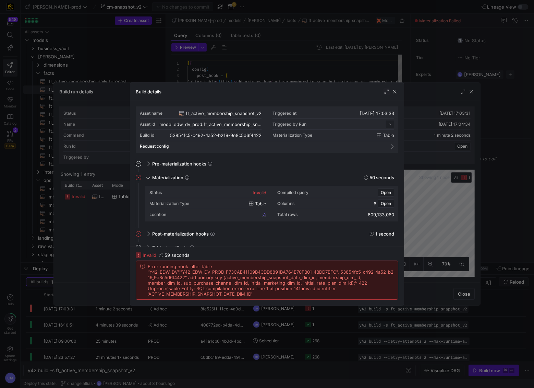
scroll to position [62, 0]
click at [315, 86] on div "Build details" at bounding box center [267, 92] width 274 height 18
click at [312, 78] on div at bounding box center [267, 194] width 534 height 388
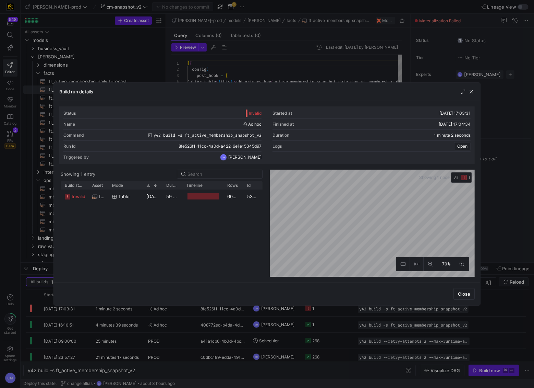
click at [312, 78] on div at bounding box center [267, 194] width 534 height 388
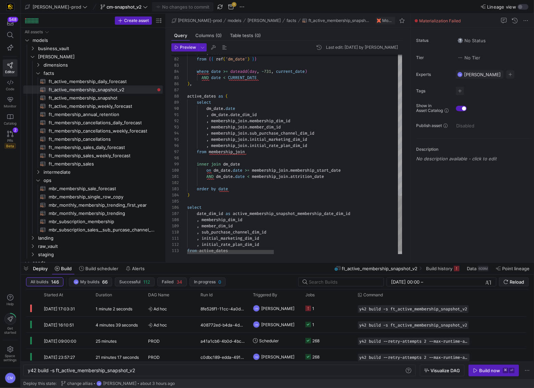
scroll to position [24, 0]
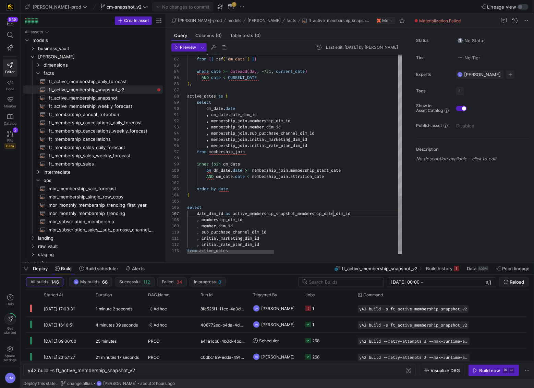
scroll to position [37, 168]
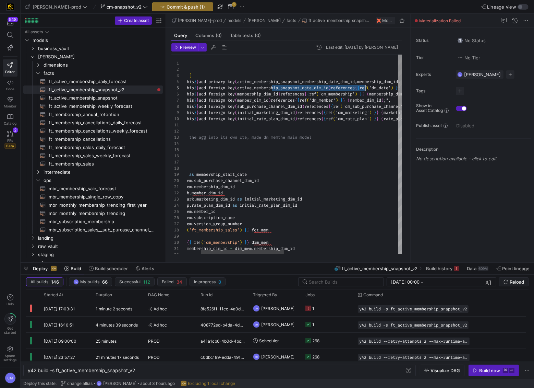
type textarea "{{ config( post_hook = [ "alter table {{ this }} add primary key (active_member…"
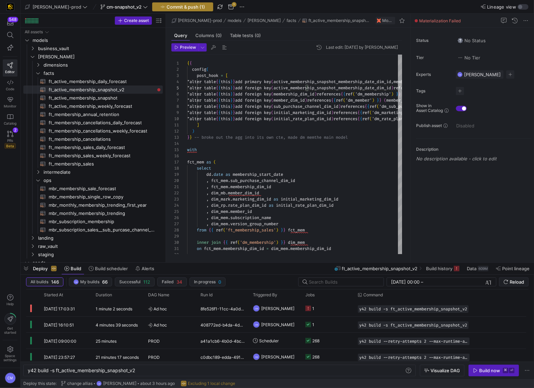
click at [178, 4] on span "Commit & push (1)" at bounding box center [186, 6] width 38 height 5
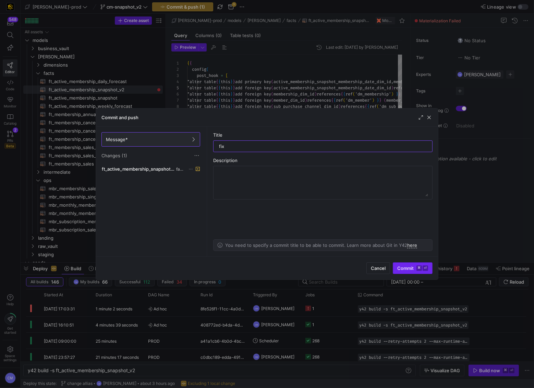
type input "fix"
click at [413, 270] on span "Commit ⌘ ⏎" at bounding box center [413, 267] width 31 height 5
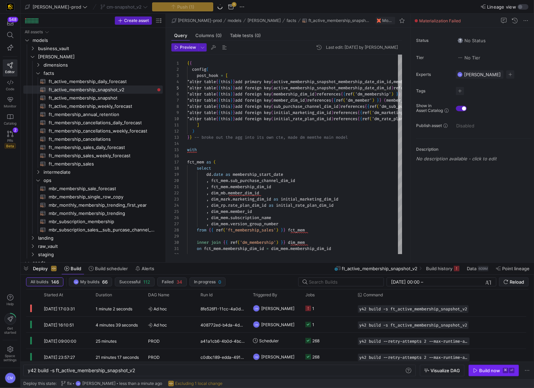
click at [502, 371] on span "Build now ⌘ ⏎" at bounding box center [494, 369] width 42 height 5
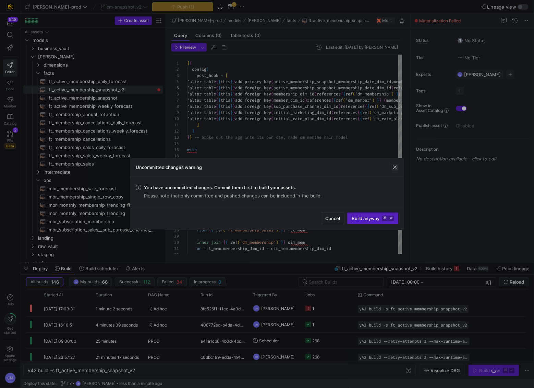
click at [393, 166] on span "button" at bounding box center [395, 167] width 7 height 7
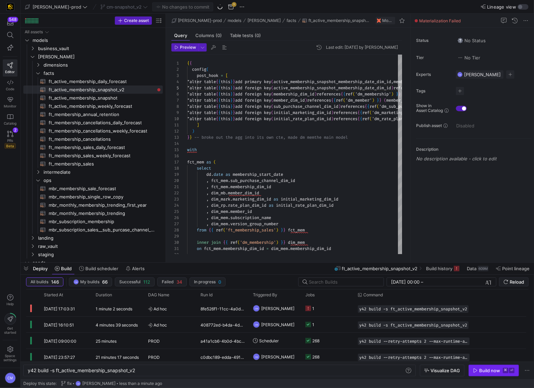
click at [498, 370] on div "Build now" at bounding box center [490, 369] width 21 height 5
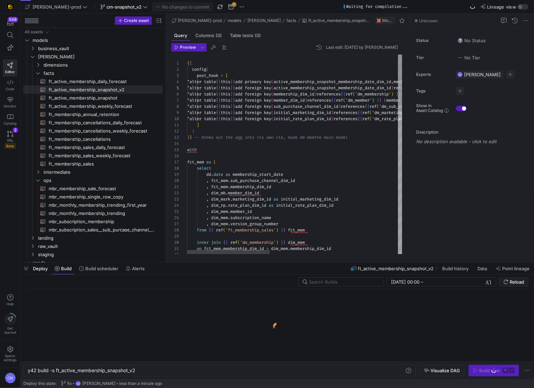
scroll to position [0, 86]
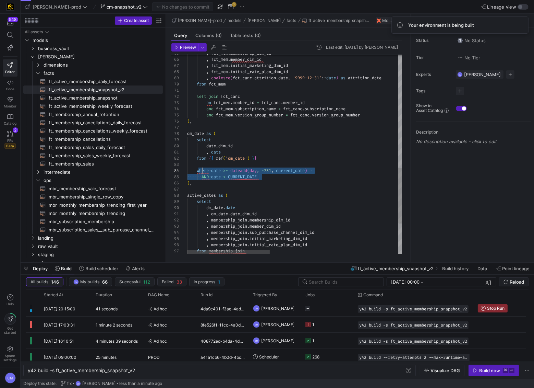
scroll to position [18, 24]
drag, startPoint x: 268, startPoint y: 176, endPoint x: 211, endPoint y: 173, distance: 57.1
click at [211, 173] on div ", fct_mem . membership_dim_id , fct_mem . member_dim_id , fct_mem . initial_mar…" at bounding box center [462, 6] width 550 height 714
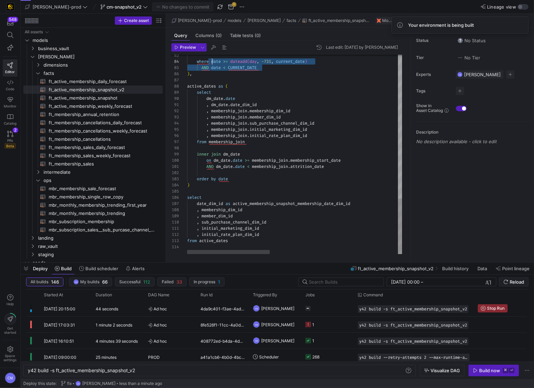
scroll to position [6, 0]
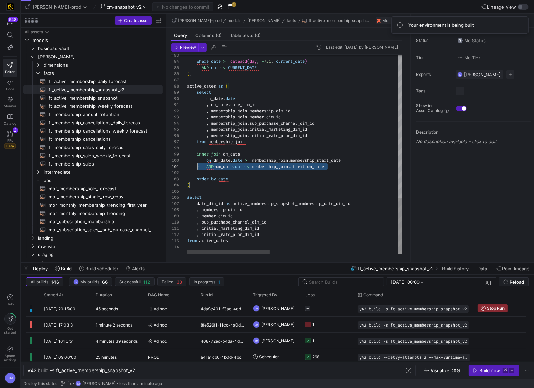
scroll to position [55, 0]
drag, startPoint x: 296, startPoint y: 167, endPoint x: 183, endPoint y: 160, distance: 113.8
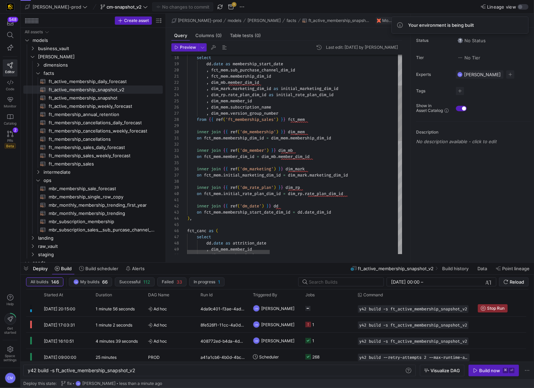
scroll to position [0, 0]
click at [240, 197] on div "on fct_mem . initial_marketing_dim_id = dim_mark . marketing_dim_id inner join …" at bounding box center [462, 301] width 550 height 714
drag, startPoint x: 364, startPoint y: 174, endPoint x: 198, endPoint y: 174, distance: 166.4
click at [198, 174] on div "on fct_mem . initial_marketing_dim_id = dim_mark . marketing_dim_id inner join …" at bounding box center [462, 301] width 550 height 714
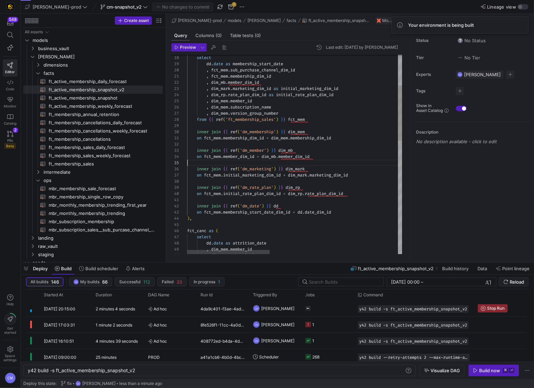
scroll to position [24, 0]
drag, startPoint x: 347, startPoint y: 162, endPoint x: 336, endPoint y: 158, distance: 11.4
click at [347, 162] on div at bounding box center [462, 163] width 550 height 6
drag, startPoint x: 320, startPoint y: 155, endPoint x: 196, endPoint y: 155, distance: 123.5
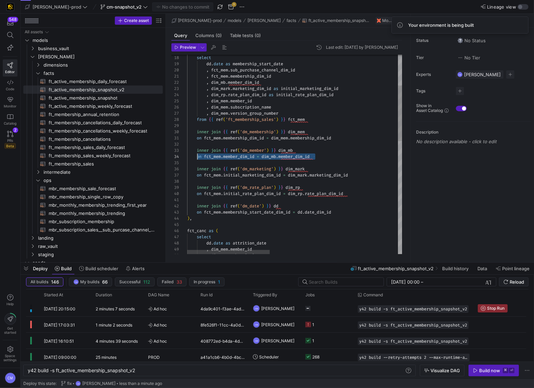
click at [196, 155] on div "on fct_mem . initial_marketing_dim_id = dim_mark . marketing_dim_id inner join …" at bounding box center [462, 301] width 550 height 714
drag, startPoint x: 312, startPoint y: 174, endPoint x: 274, endPoint y: 174, distance: 37.7
click at [217, 181] on div "on fct_mem . initial_marketing_dim_id = dim_mark . marketing_dim_id inner join …" at bounding box center [462, 301] width 550 height 714
click at [365, 167] on div "inner join { { ref ( 'dm_marketing' ) } } dim_mark" at bounding box center [462, 169] width 550 height 6
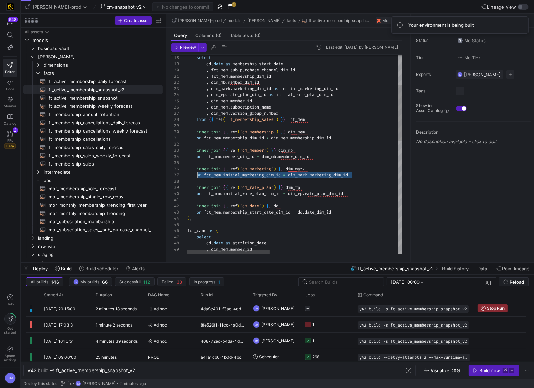
scroll to position [37, 10]
drag, startPoint x: 357, startPoint y: 175, endPoint x: 196, endPoint y: 175, distance: 160.9
click at [196, 175] on div "on fct_mem . initial_marketing_dim_id = dim_mark . marketing_dim_id inner join …" at bounding box center [462, 301] width 550 height 714
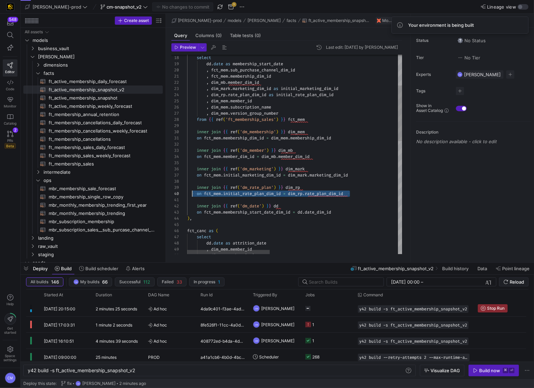
scroll to position [55, 10]
drag, startPoint x: 352, startPoint y: 195, endPoint x: 197, endPoint y: 192, distance: 155.1
click at [197, 192] on div "on fct_mem . initial_marketing_dim_id = dim_mark . marketing_dim_id inner join …" at bounding box center [462, 301] width 550 height 714
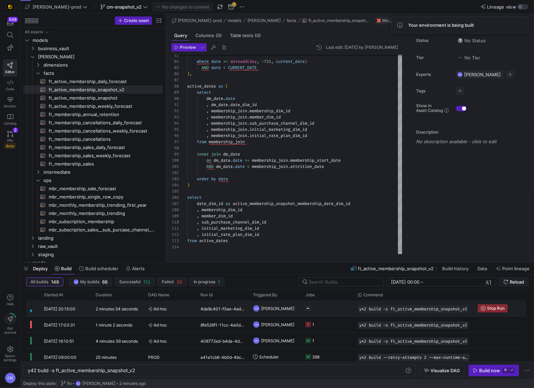
click at [338, 308] on y42-job-status-cell-renderer at bounding box center [328, 308] width 44 height 15
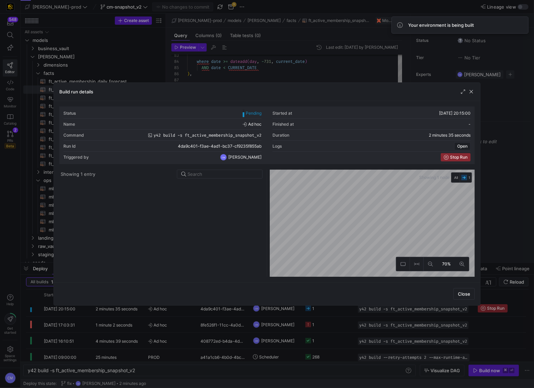
click at [336, 321] on div at bounding box center [267, 194] width 534 height 388
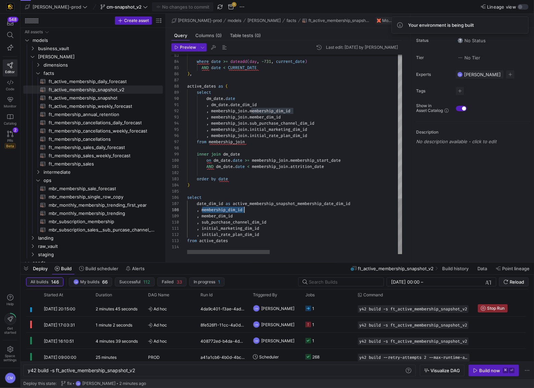
scroll to position [43, 57]
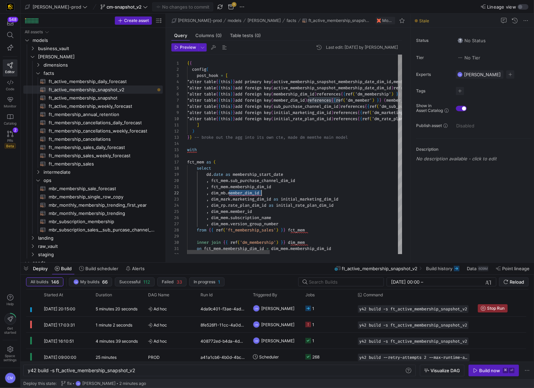
scroll to position [6, 74]
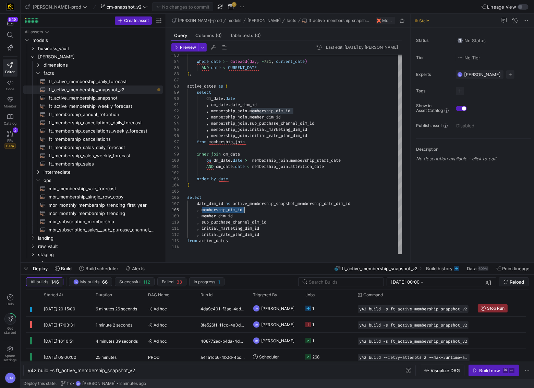
scroll to position [0, 74]
click at [334, 310] on y42-job-status-cell-renderer "1" at bounding box center [328, 308] width 44 height 15
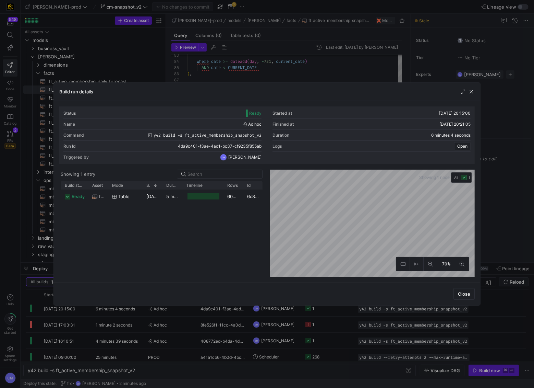
click at [334, 310] on div at bounding box center [267, 194] width 534 height 388
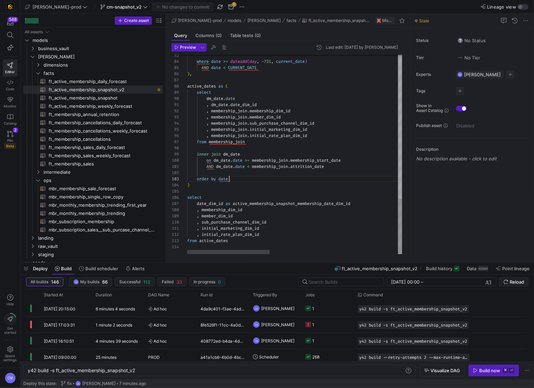
click at [304, 180] on div "order by date" at bounding box center [462, 179] width 550 height 6
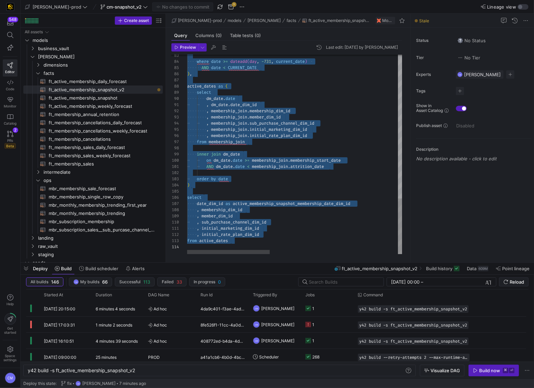
scroll to position [43, 57]
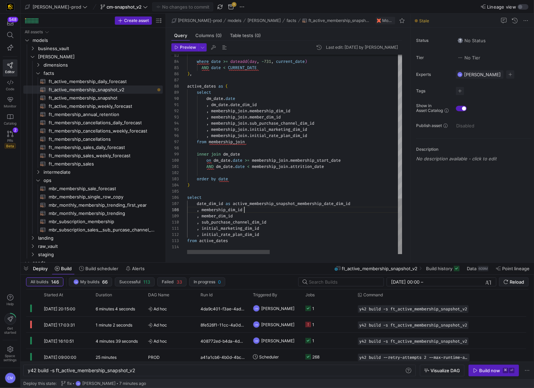
click at [374, 313] on div "y42 build -s ft_active_membership_snapshot_v2" at bounding box center [414, 308] width 120 height 16
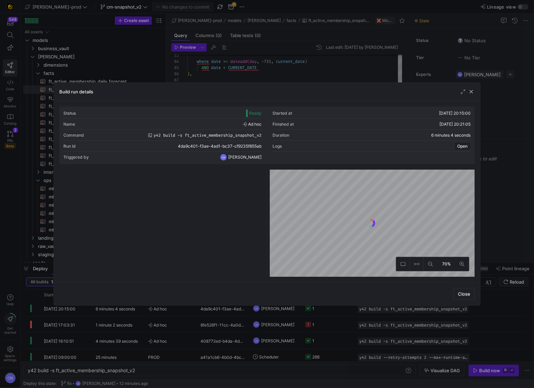
click at [319, 75] on div at bounding box center [267, 194] width 534 height 388
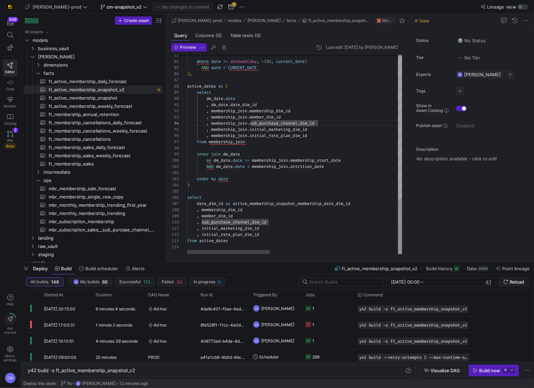
type textarea ", date from {{ ref('dm_date') }} where date >= dateadd(day, -731, current_date)…"
click at [107, 8] on span "cm-snapshot_v2" at bounding box center [124, 6] width 35 height 5
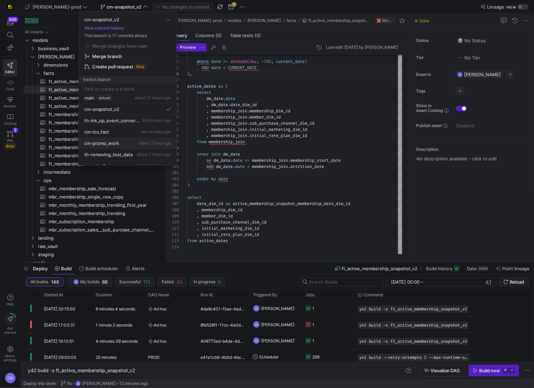
scroll to position [0, 0]
click at [287, 99] on div at bounding box center [267, 194] width 534 height 388
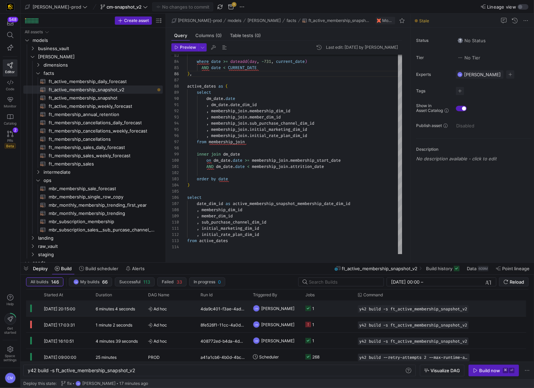
click at [337, 305] on y42-job-status-cell-renderer "1" at bounding box center [328, 308] width 44 height 15
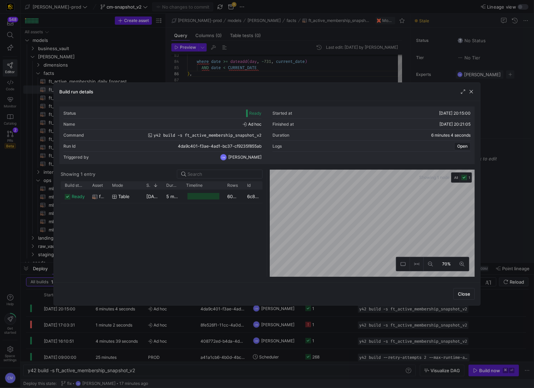
click at [336, 303] on div "Close" at bounding box center [267, 293] width 427 height 23
click at [385, 332] on div at bounding box center [267, 194] width 534 height 388
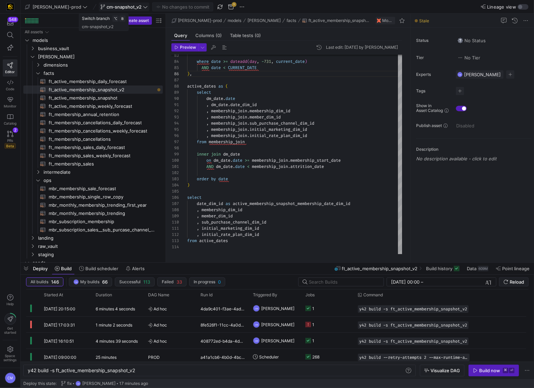
click at [112, 5] on span "cm-snapshot_v2" at bounding box center [124, 6] width 35 height 5
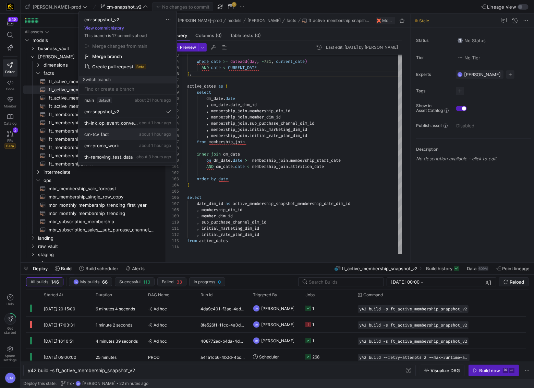
click at [142, 136] on span "about 1 hour ago" at bounding box center [155, 133] width 32 height 5
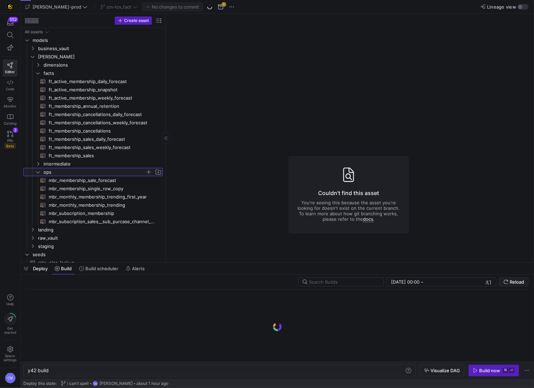
click at [81, 170] on span "ops" at bounding box center [95, 172] width 102 height 8
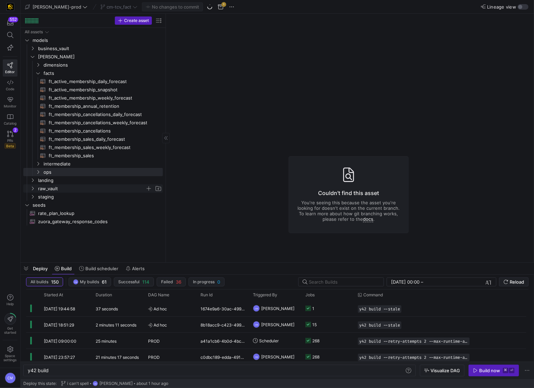
click at [72, 185] on span "raw_vault" at bounding box center [91, 189] width 107 height 8
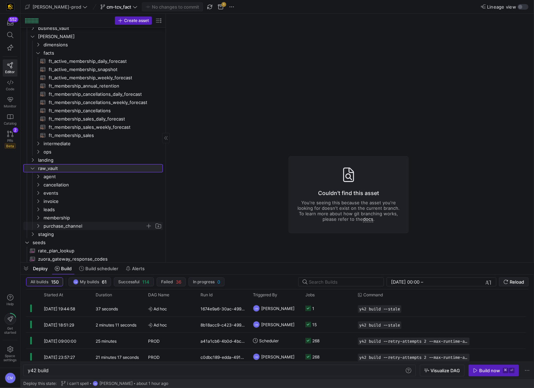
scroll to position [21, 0]
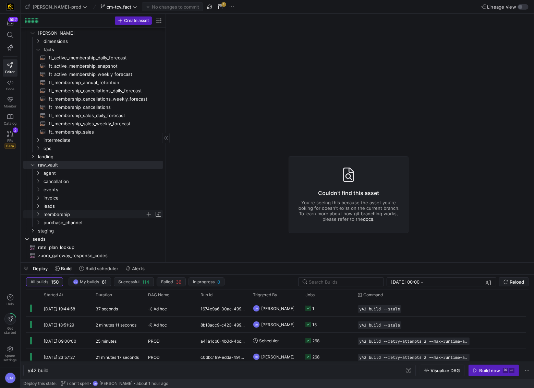
click at [77, 215] on span "membership" at bounding box center [95, 214] width 102 height 8
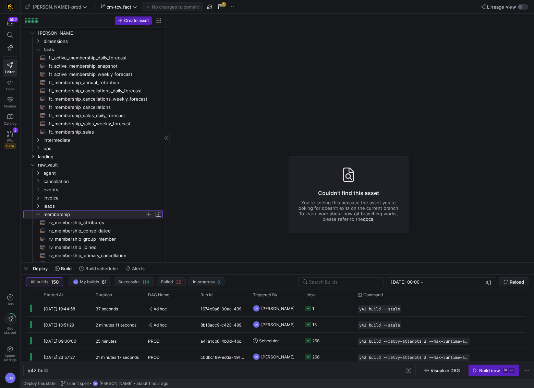
click at [77, 216] on span "membership" at bounding box center [95, 214] width 102 height 8
click at [77, 221] on span "purchase_channel" at bounding box center [95, 223] width 102 height 8
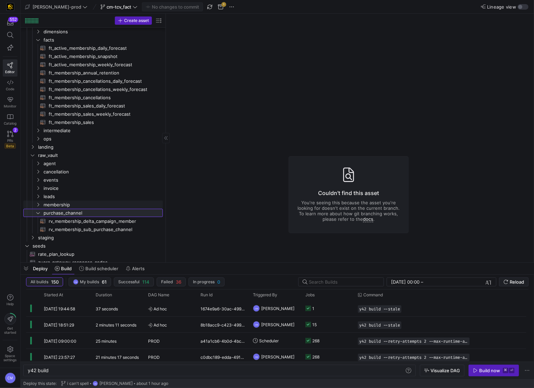
scroll to position [37, 0]
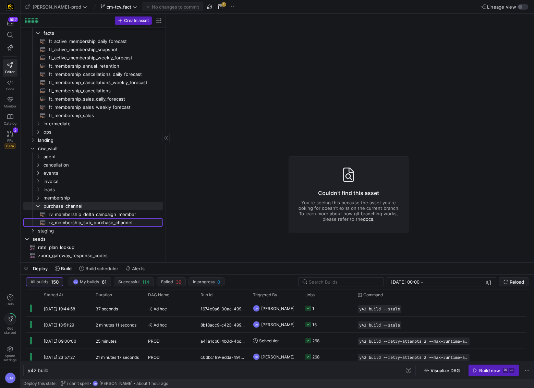
click at [120, 222] on span "rv_membership_sub_purchase_channel​​​​​​​​​​" at bounding box center [102, 223] width 106 height 8
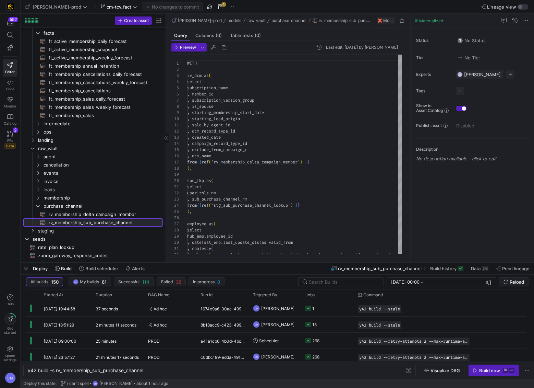
scroll to position [62, 0]
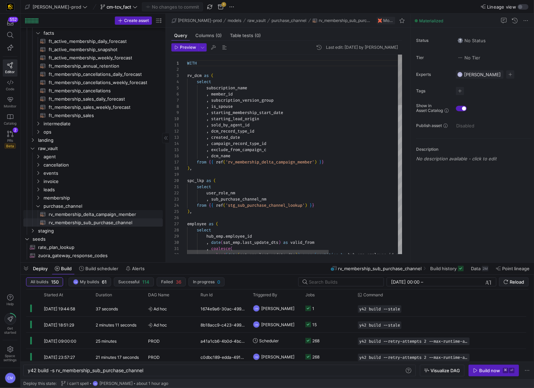
click at [121, 214] on span "rv_membership_delta_campaign_member​​​​​​​​​​" at bounding box center [102, 214] width 106 height 8
type textarea "y42 build -s rv_membership_delta_campaign_member"
type textarea "with campaign as ( select distinct campaign_id , record_type_id from {{ ref('st…"
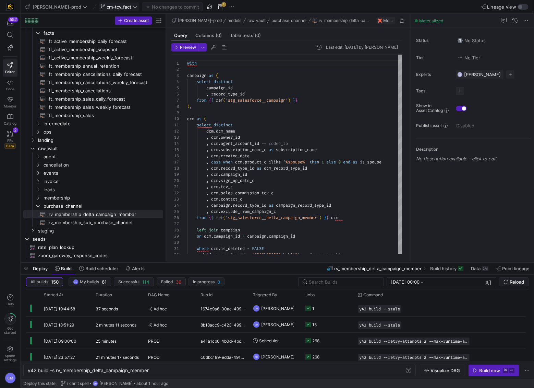
click at [107, 4] on span "cm-tcv_fact" at bounding box center [119, 6] width 25 height 5
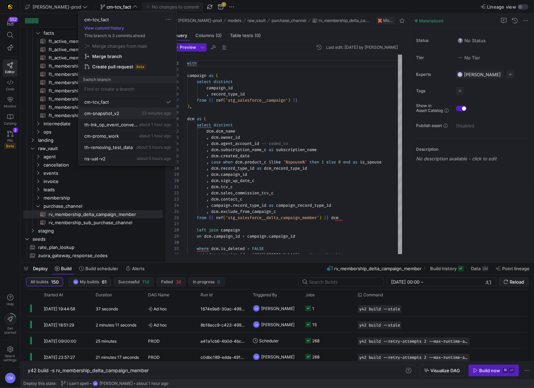
scroll to position [10, 0]
click at [156, 137] on span "about 1 hour ago" at bounding box center [155, 134] width 32 height 5
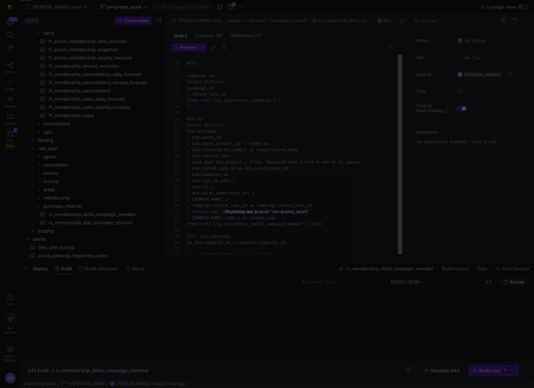
scroll to position [62, 0]
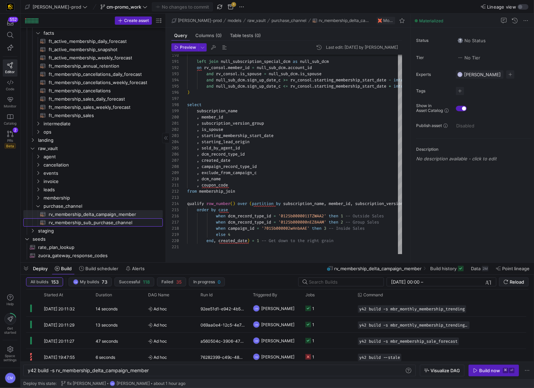
click at [143, 225] on span "rv_membership_sub_purchase_channel​​​​​​​​​​" at bounding box center [102, 223] width 106 height 8
type textarea "y42 build -s rv_membership_sub_purchase_channel"
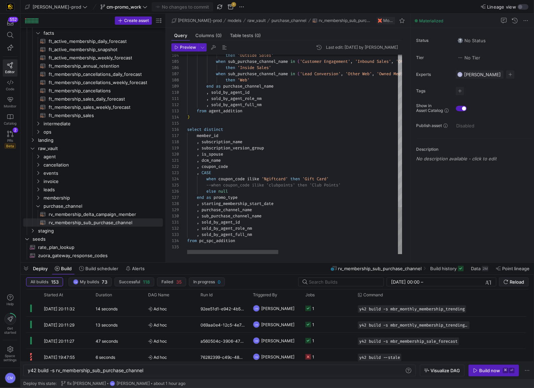
type textarea ", dcm_name , coupon_code , CASE when coupon_code ilike '%giftcard' then 'Gift C…"
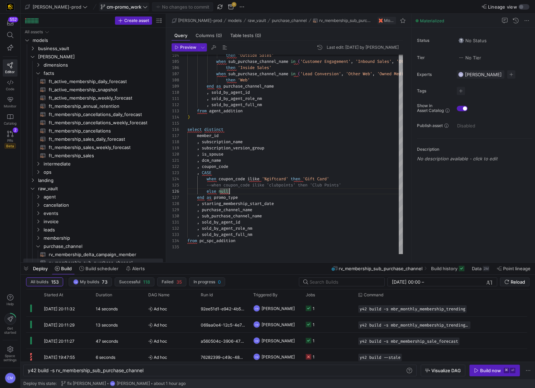
click at [99, 10] on span at bounding box center [124, 7] width 50 height 8
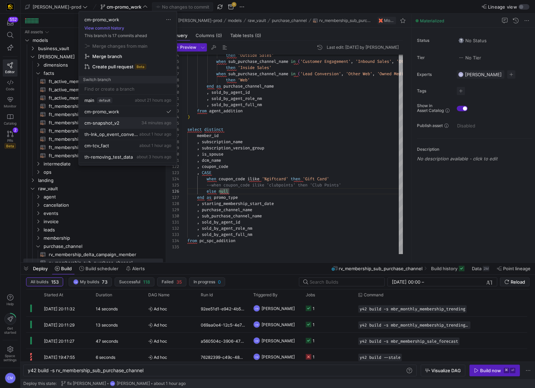
click at [133, 124] on div "cm-snapshot_v2 34 minutes ago" at bounding box center [127, 122] width 87 height 5
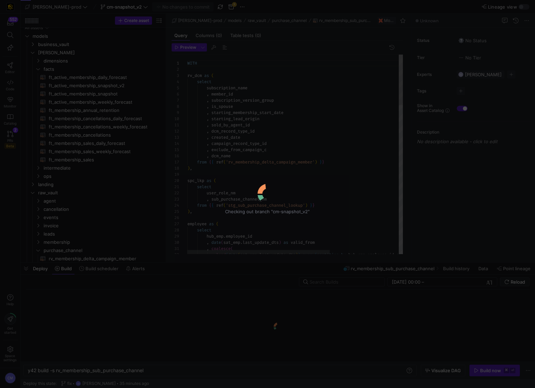
scroll to position [62, 0]
